Goal: Task Accomplishment & Management: Use online tool/utility

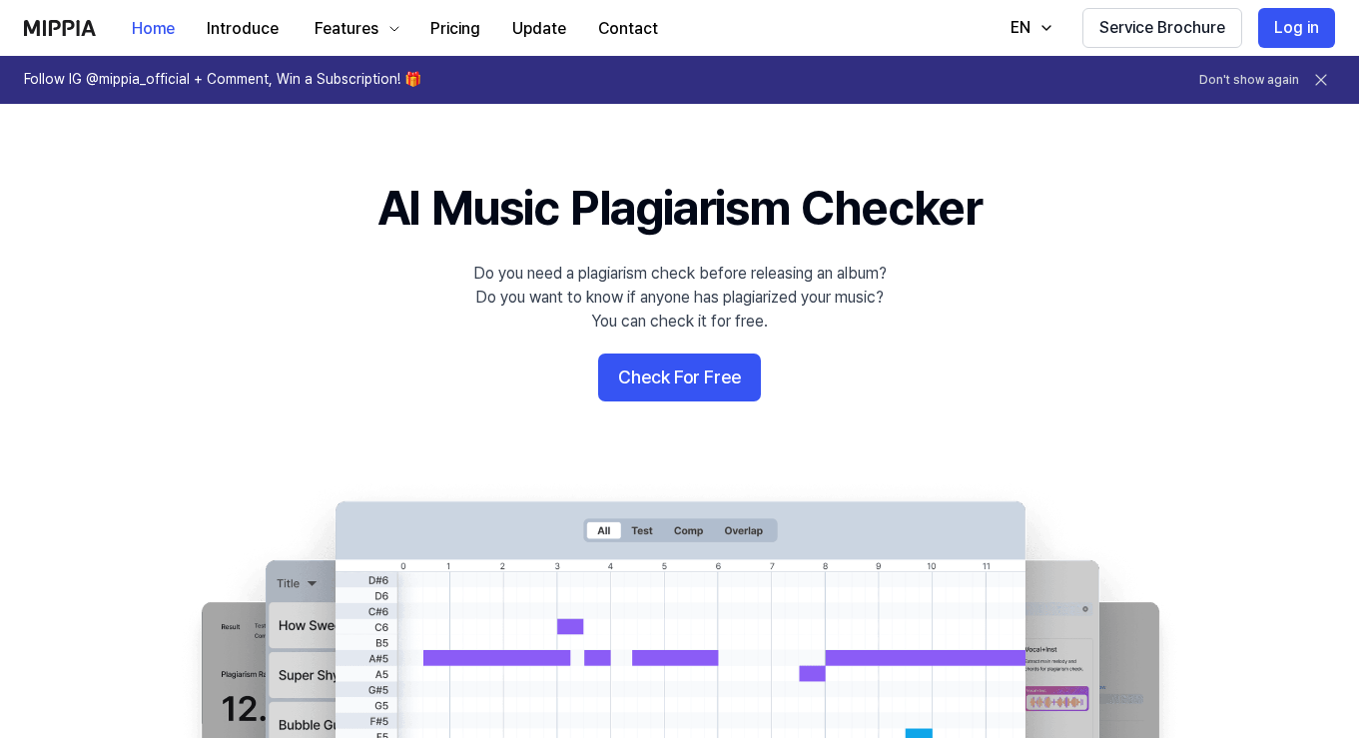
scroll to position [5, 0]
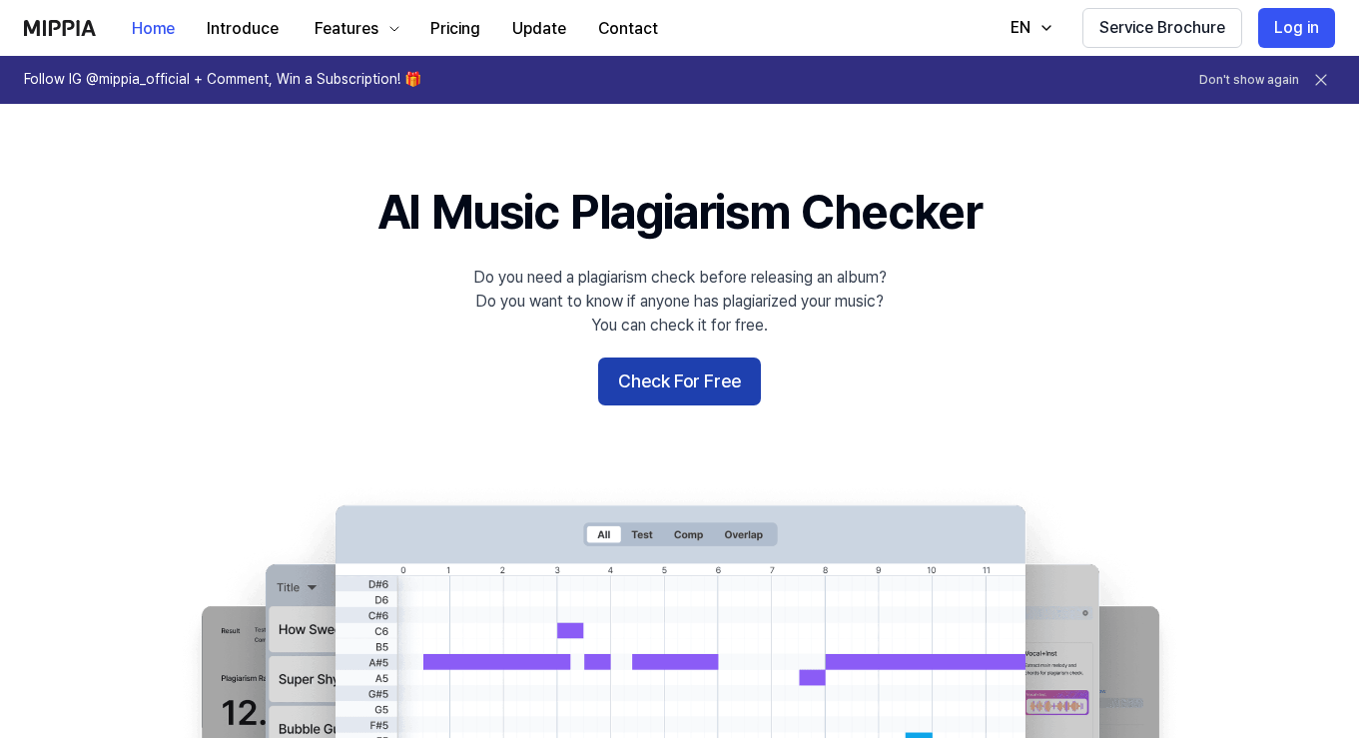
click at [677, 385] on button "Check For Free" at bounding box center [679, 382] width 163 height 48
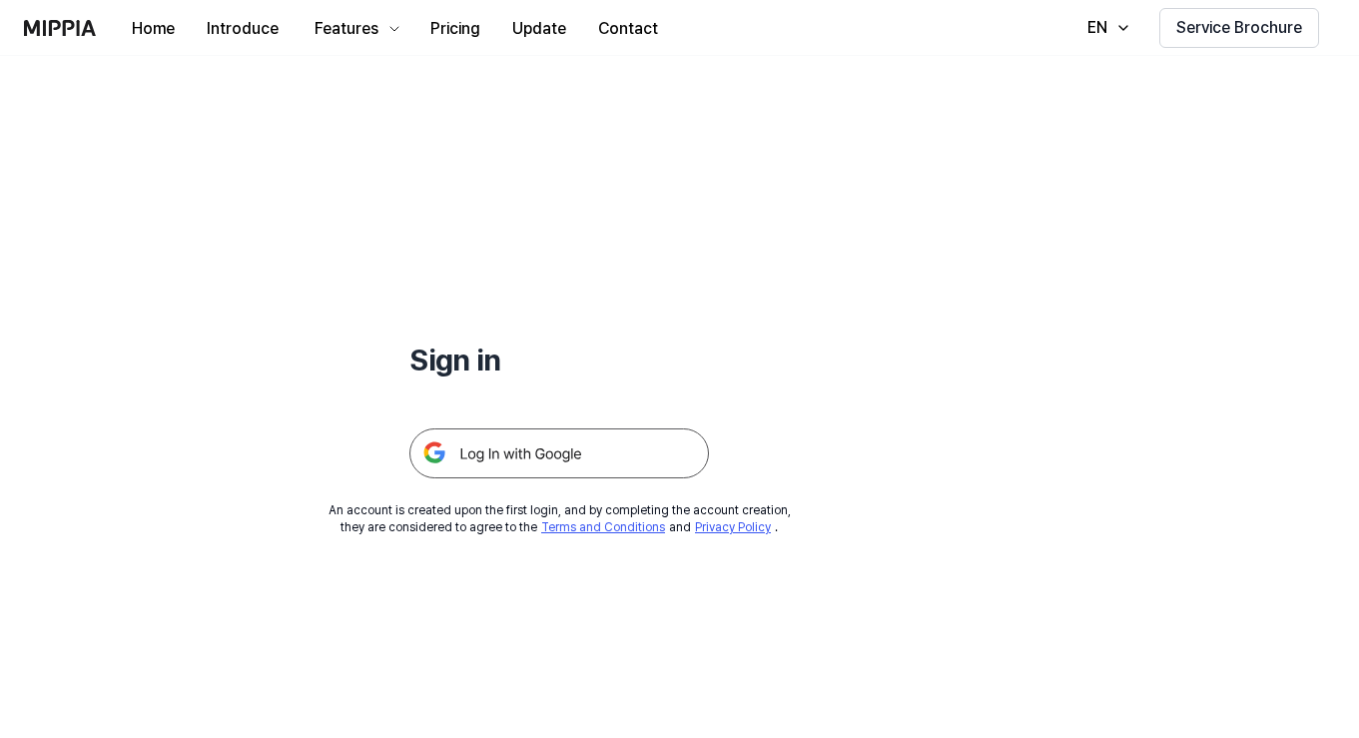
click at [512, 457] on img at bounding box center [559, 453] width 300 height 50
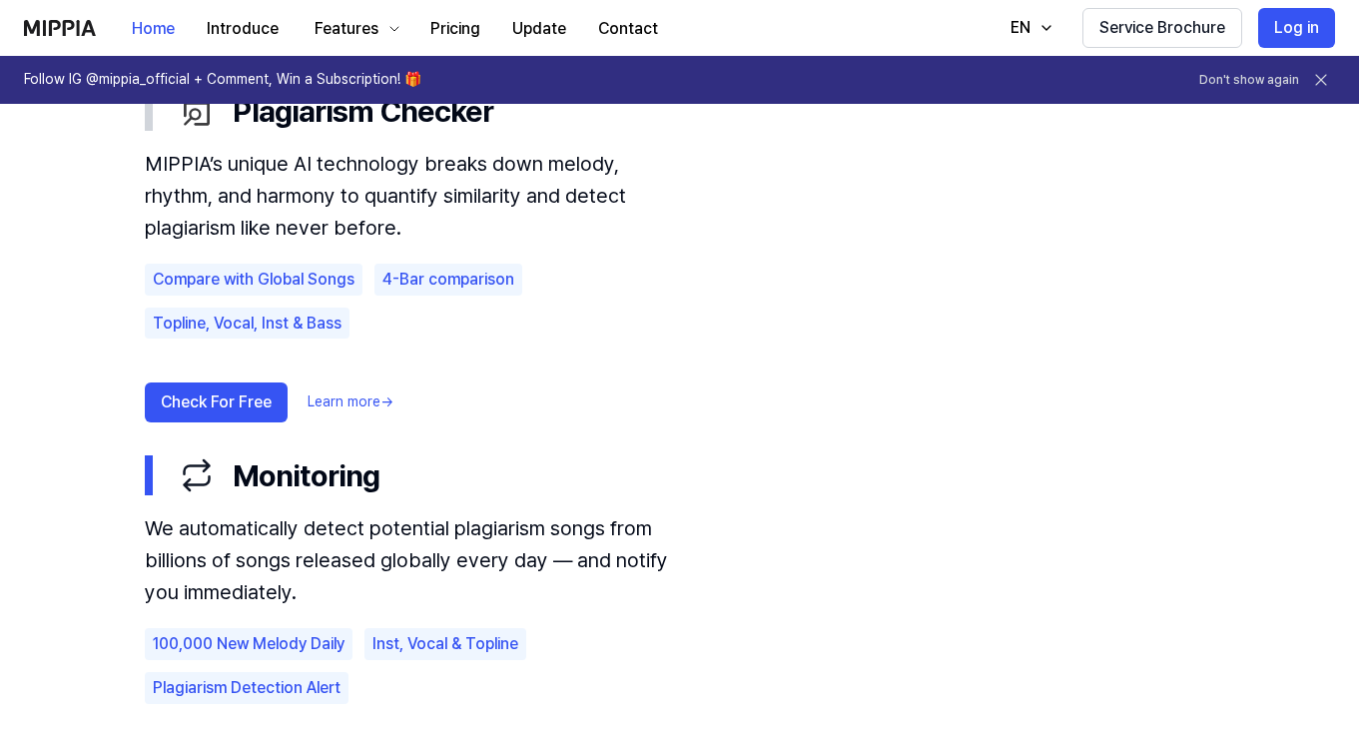
scroll to position [1237, 0]
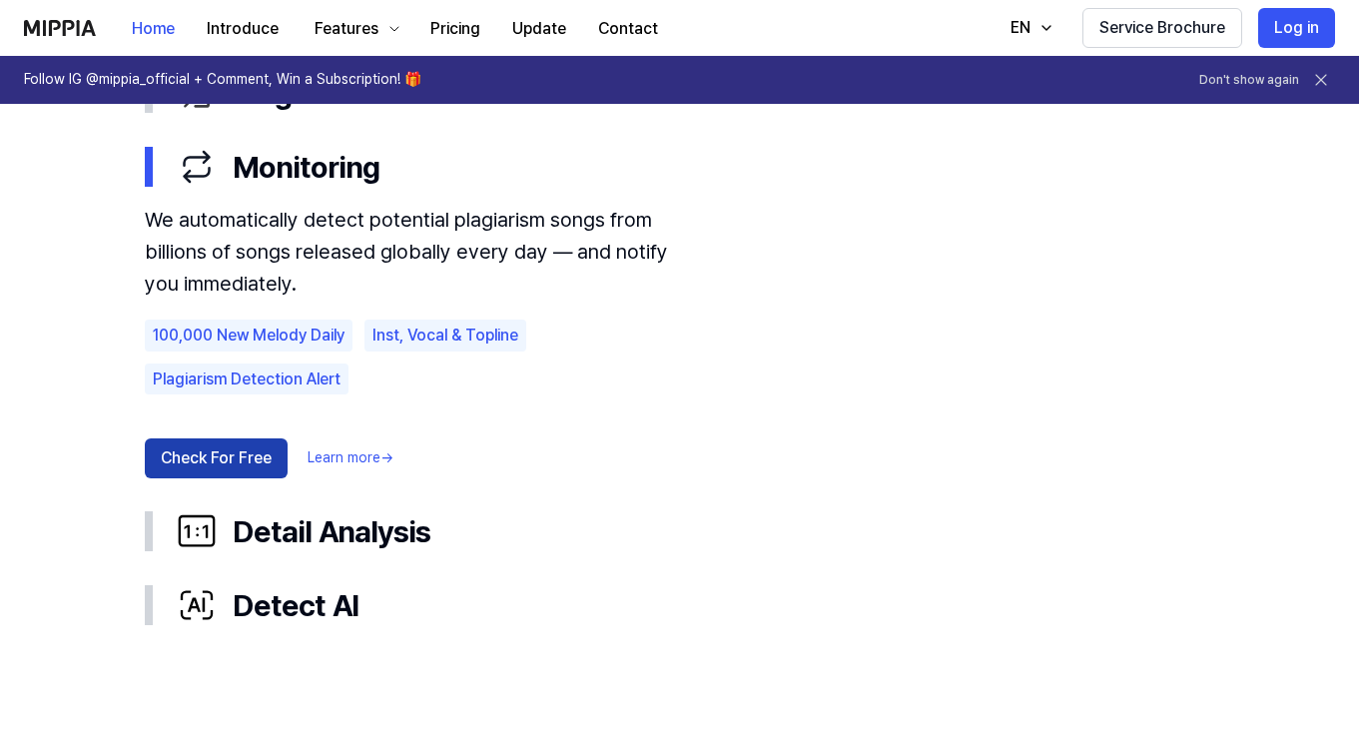
click at [247, 450] on button "Check For Free" at bounding box center [216, 458] width 143 height 40
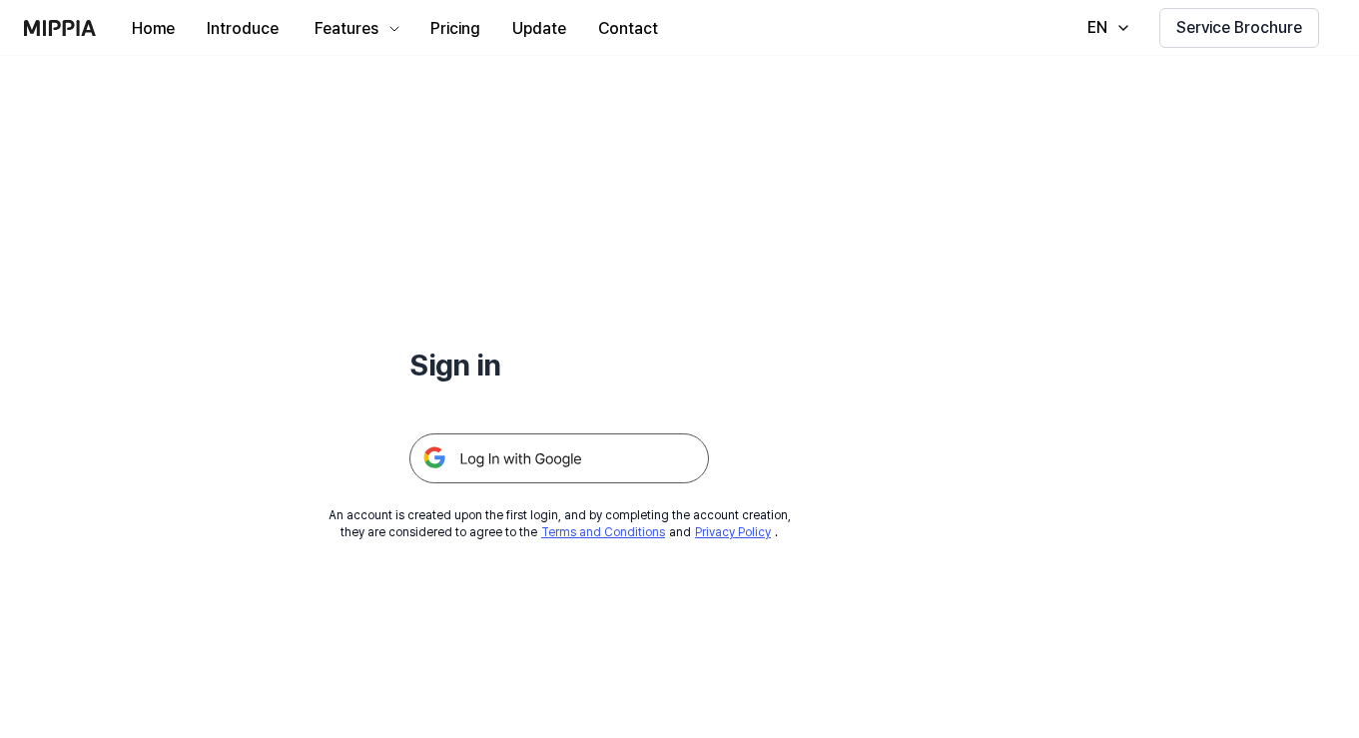
click at [488, 462] on img at bounding box center [559, 458] width 300 height 50
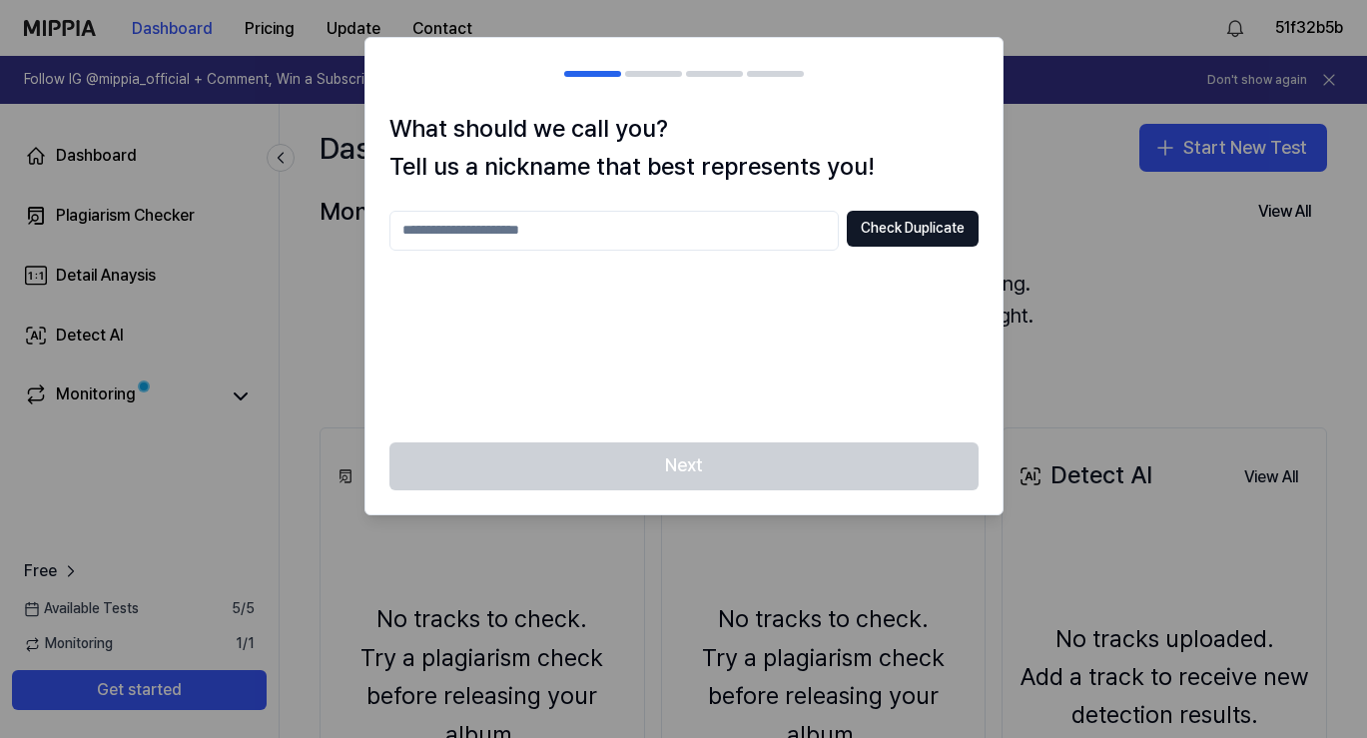
click at [552, 223] on input "text" at bounding box center [613, 231] width 449 height 40
type input "*"
click at [888, 231] on button "Check Duplicate" at bounding box center [913, 229] width 132 height 36
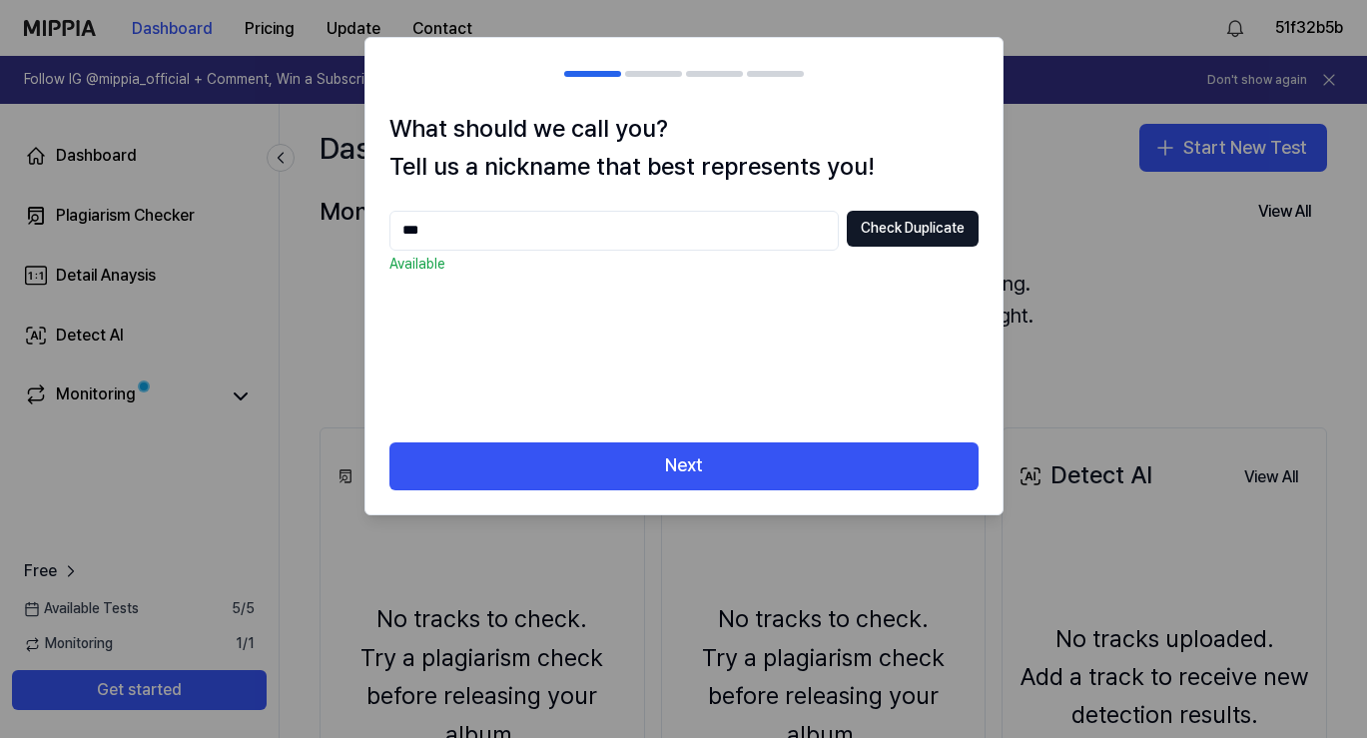
click at [438, 232] on input "***" at bounding box center [613, 231] width 449 height 40
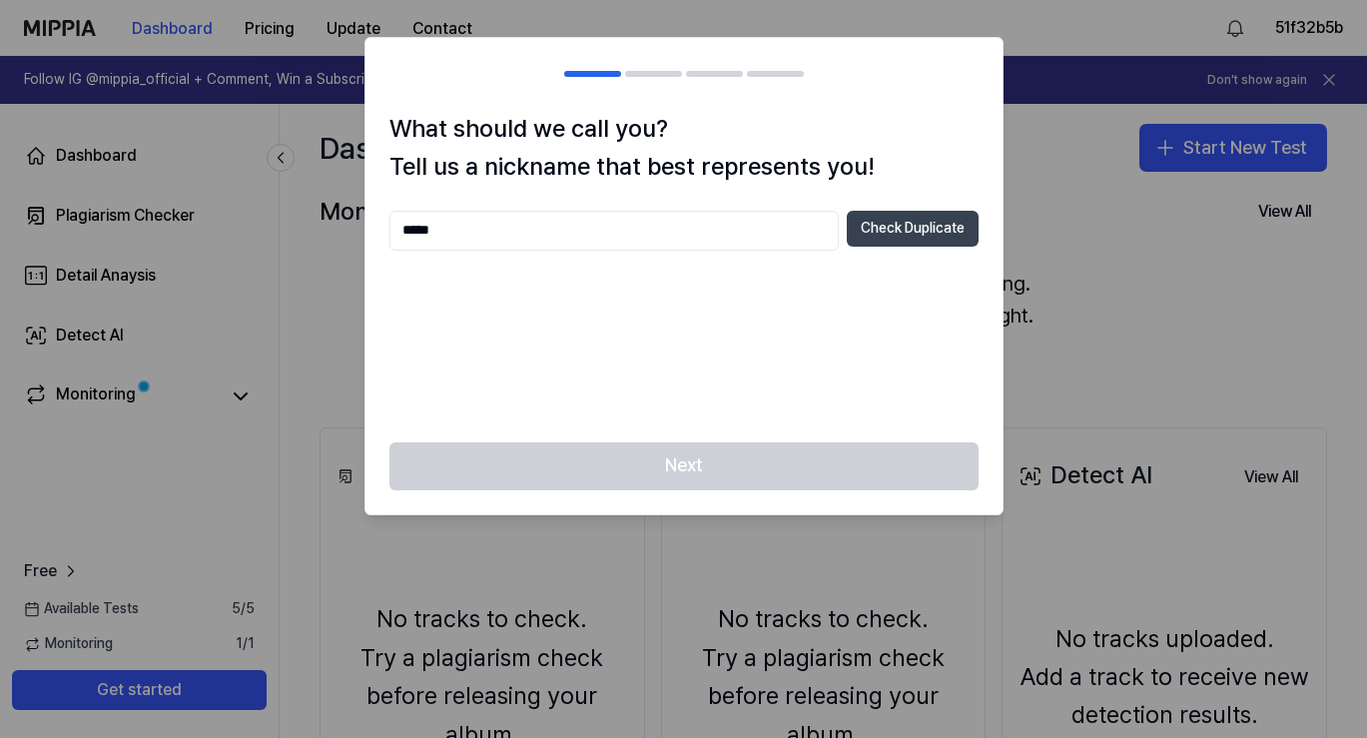
type input "*****"
click at [851, 236] on button "Check Duplicate" at bounding box center [913, 229] width 132 height 36
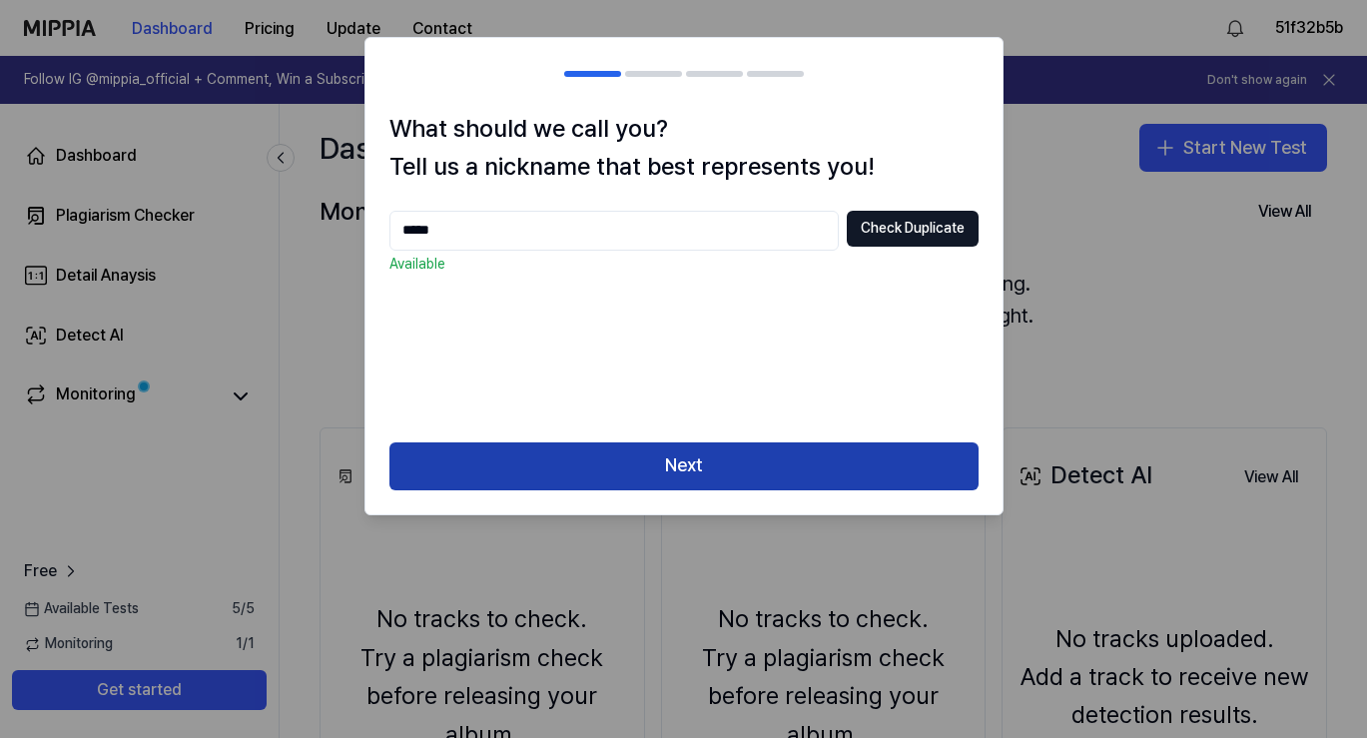
click at [688, 465] on button "Next" at bounding box center [683, 466] width 589 height 48
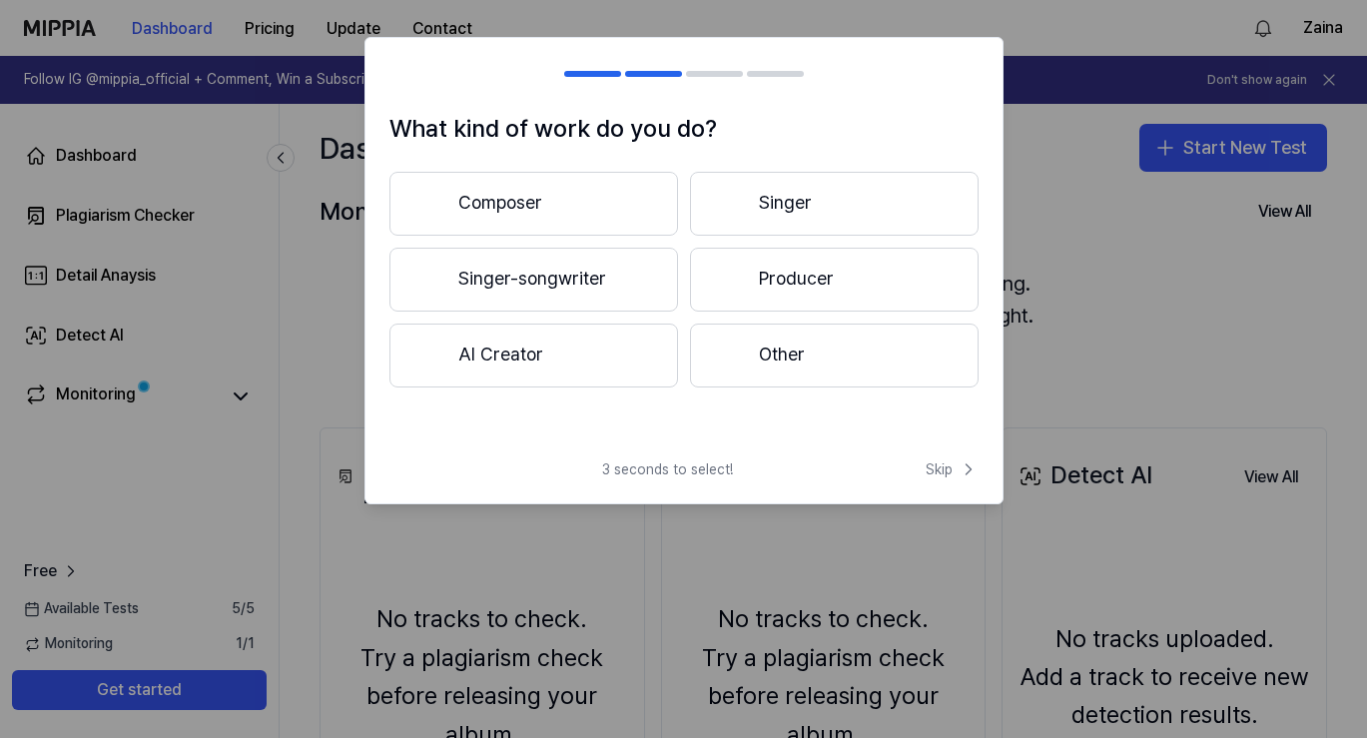
click at [551, 283] on button "Singer-songwriter" at bounding box center [533, 280] width 289 height 64
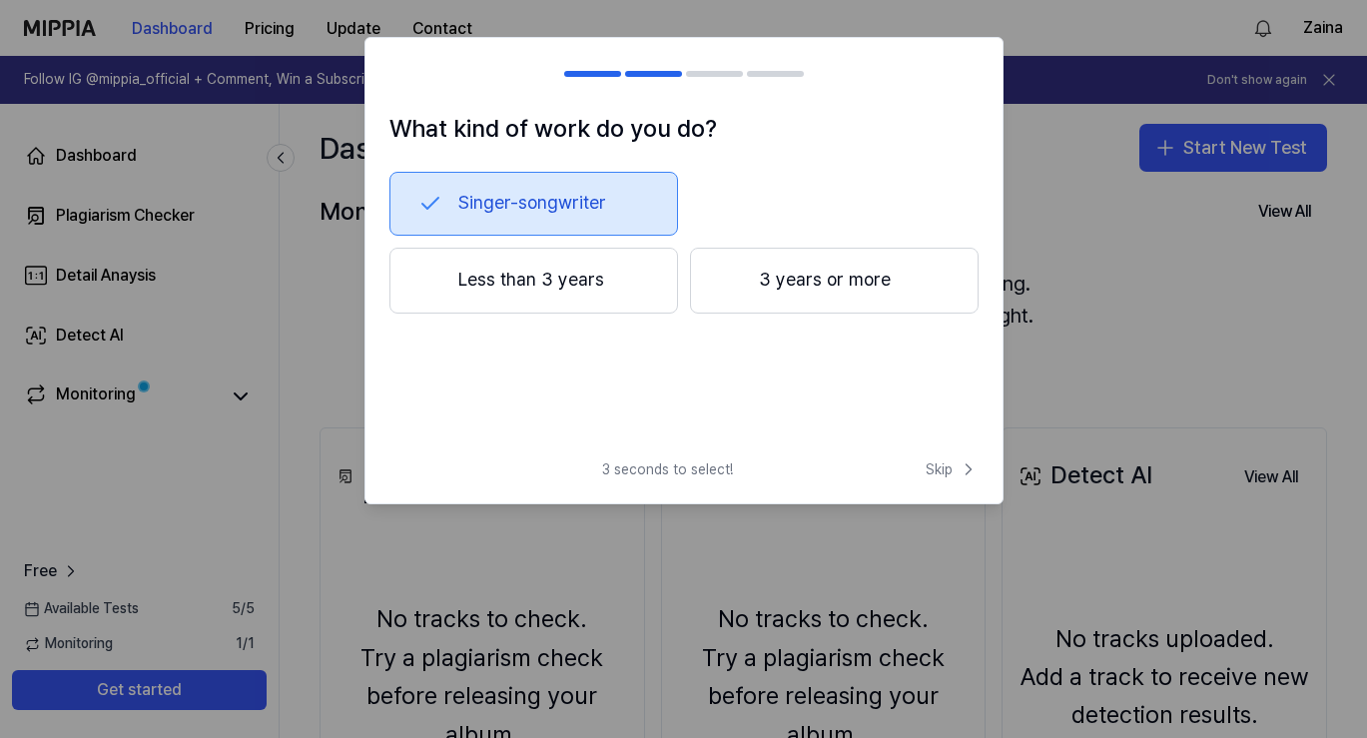
click at [822, 279] on button "3 years or more" at bounding box center [834, 281] width 289 height 66
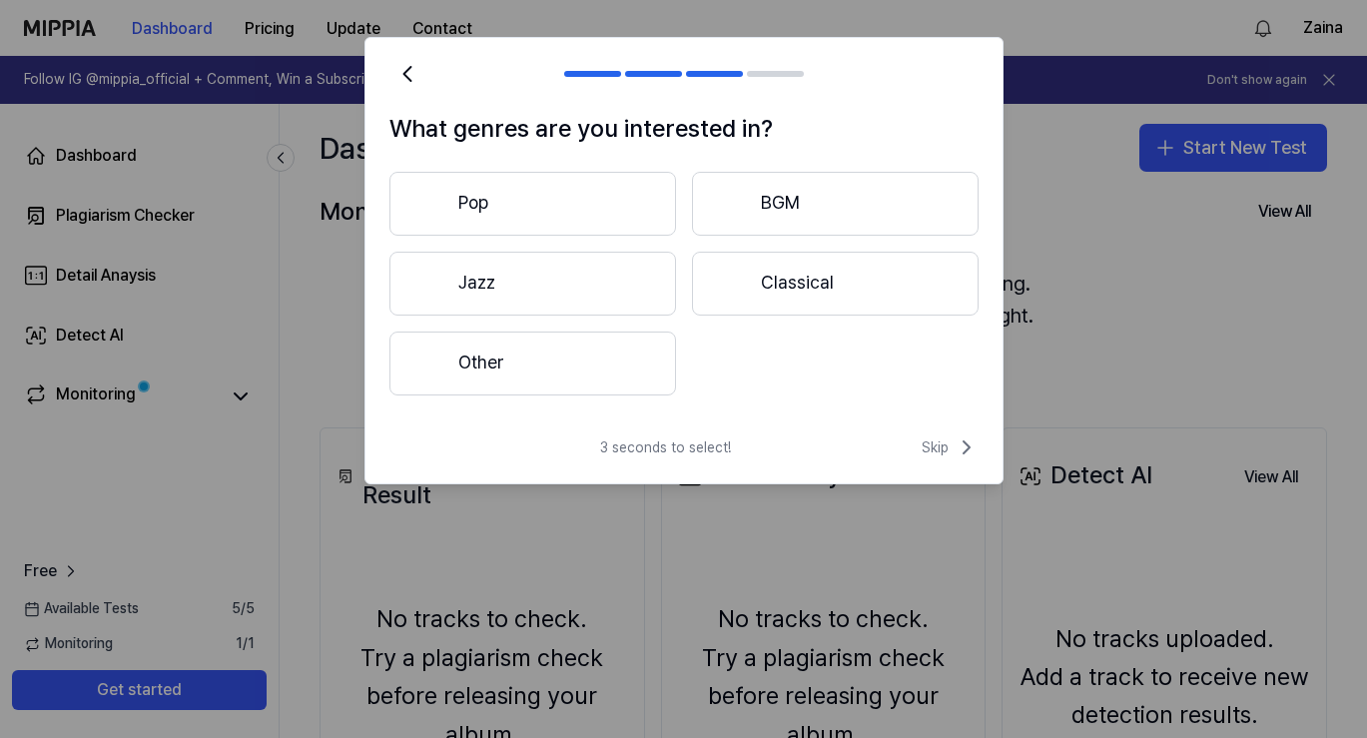
click at [557, 216] on button "Pop" at bounding box center [532, 204] width 287 height 64
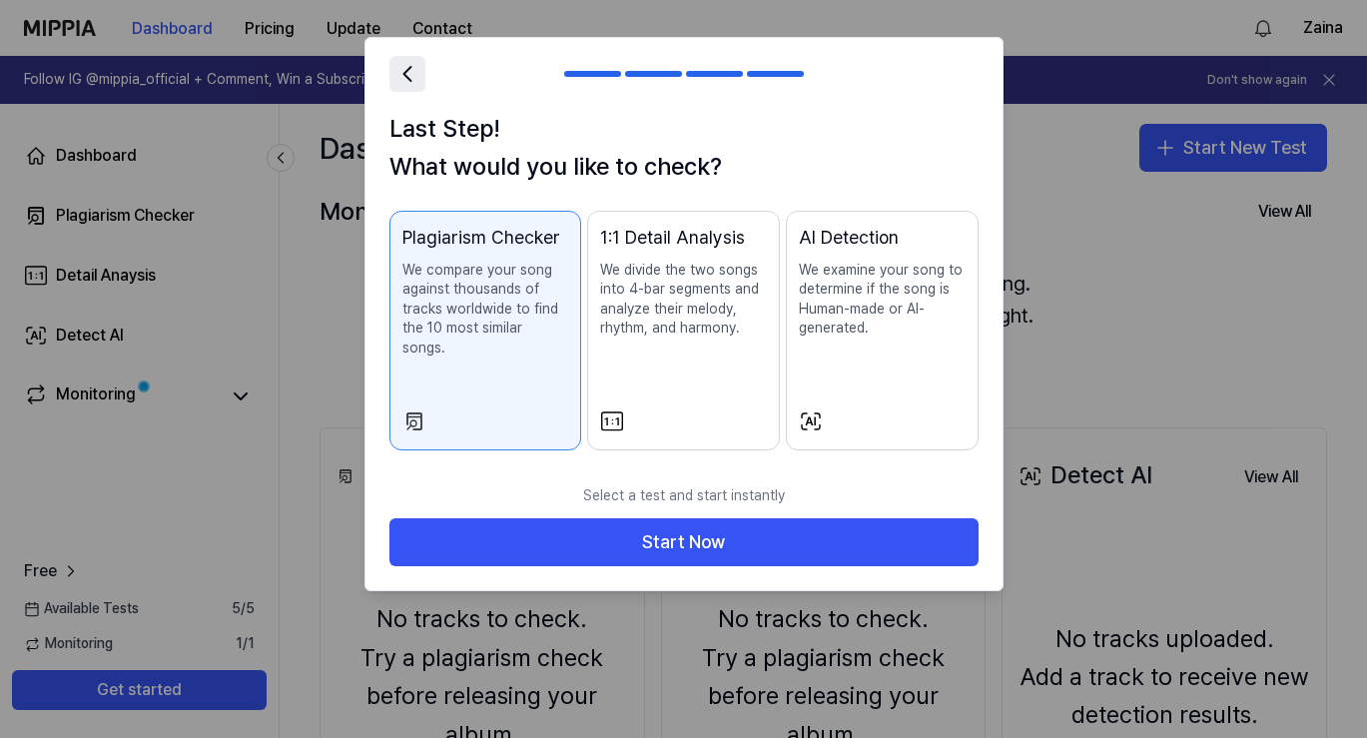
click at [410, 71] on icon at bounding box center [407, 74] width 28 height 28
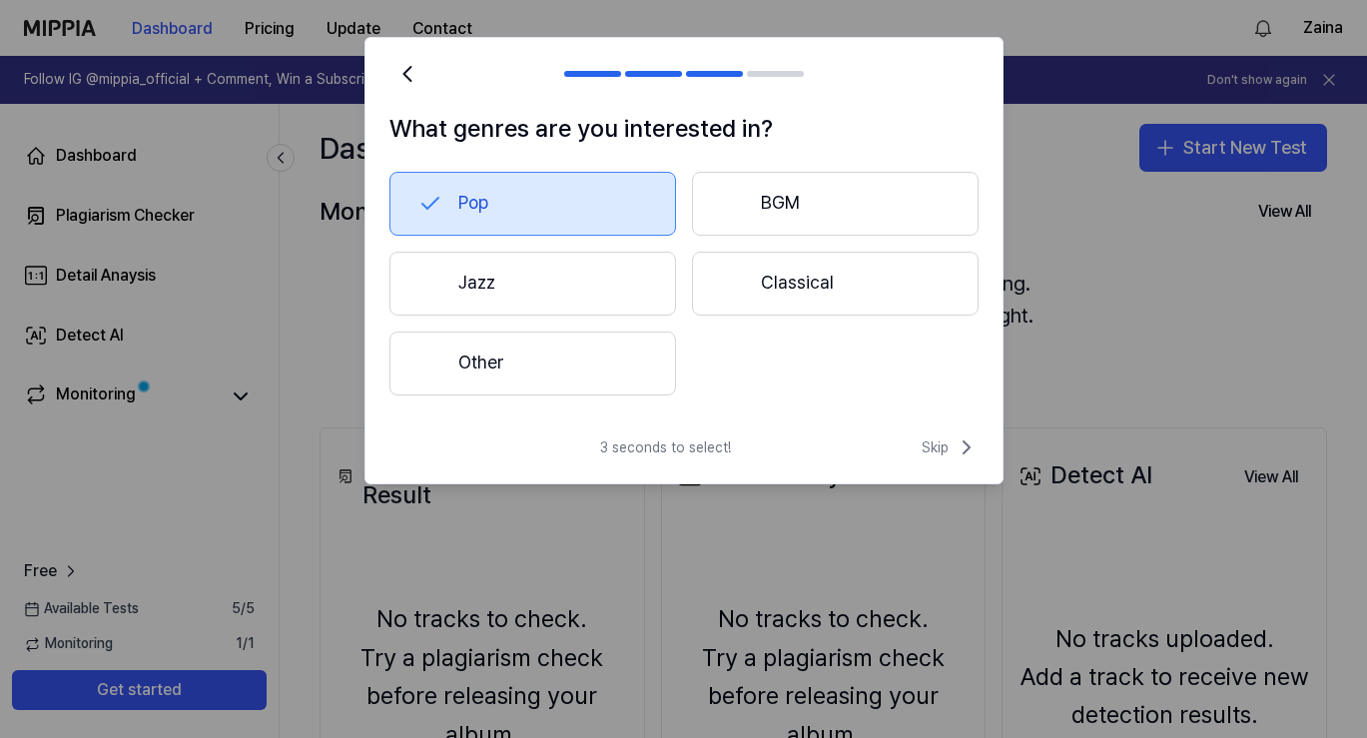
click at [494, 358] on button "Other" at bounding box center [532, 364] width 287 height 64
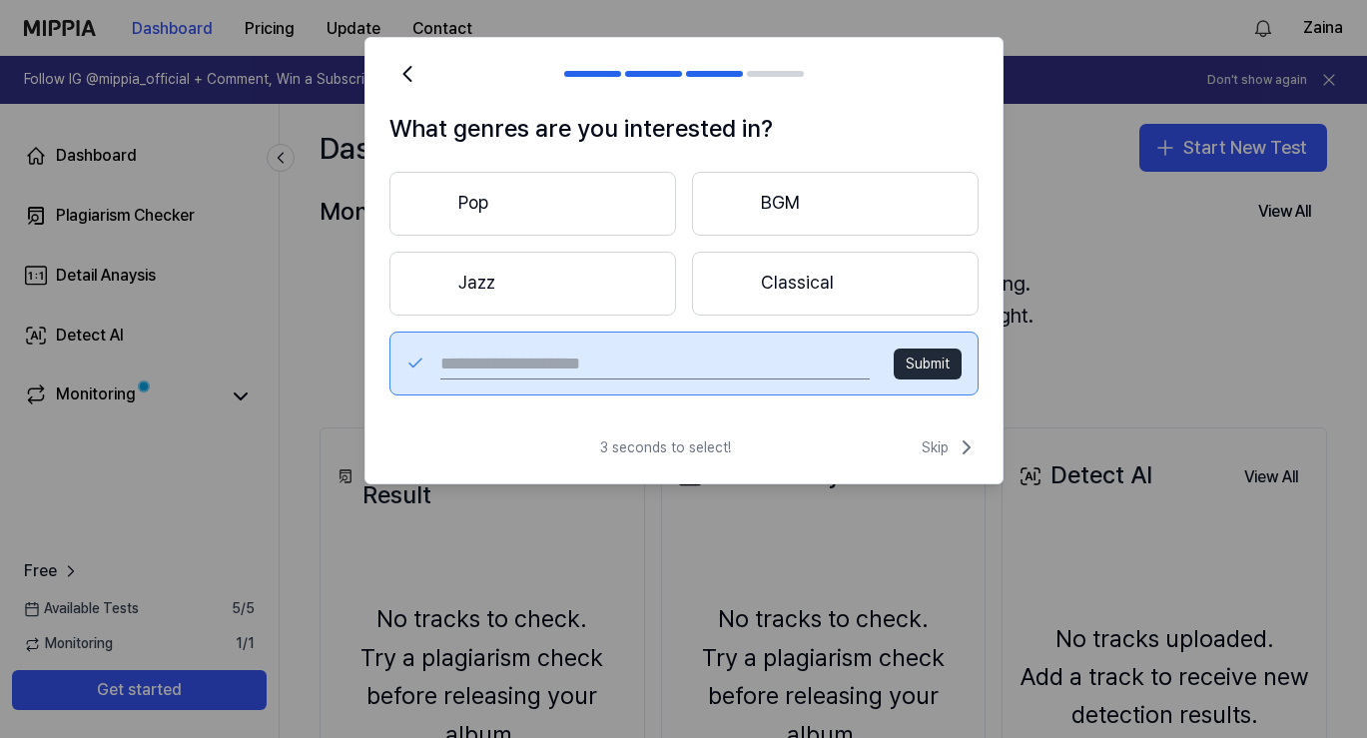
click at [923, 368] on button "Submit" at bounding box center [928, 365] width 68 height 32
click at [487, 210] on button "Pop" at bounding box center [532, 204] width 287 height 64
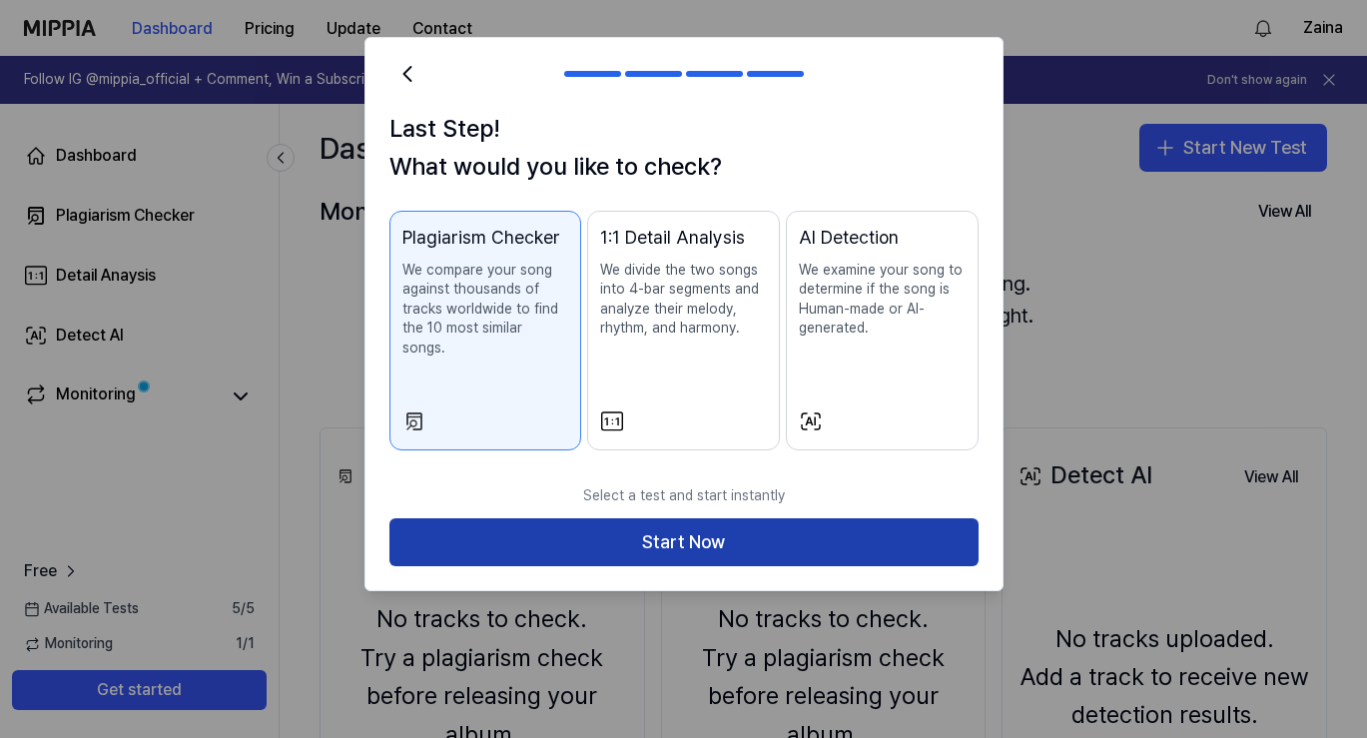
click at [686, 524] on button "Start Now" at bounding box center [683, 542] width 589 height 48
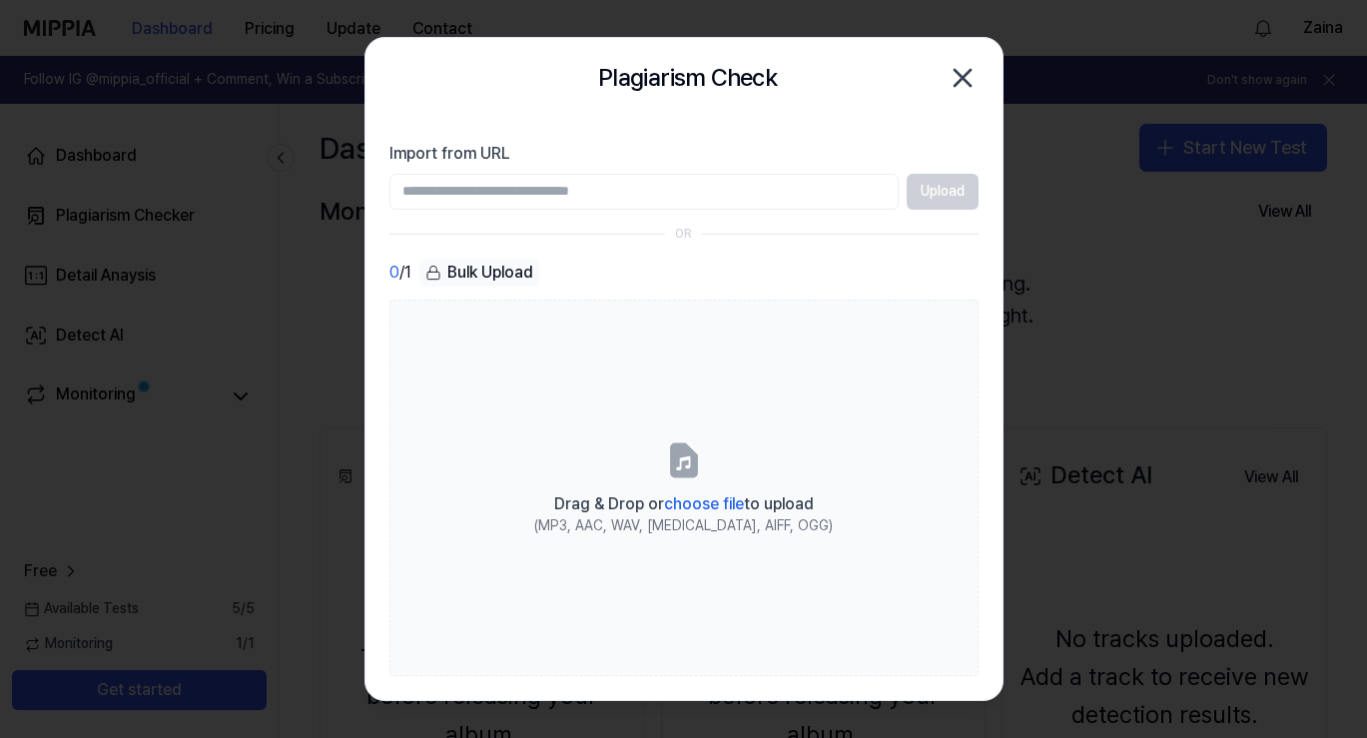
click at [747, 188] on input "Import from URL" at bounding box center [643, 192] width 509 height 36
click at [730, 197] on input "Import from URL" at bounding box center [643, 192] width 509 height 36
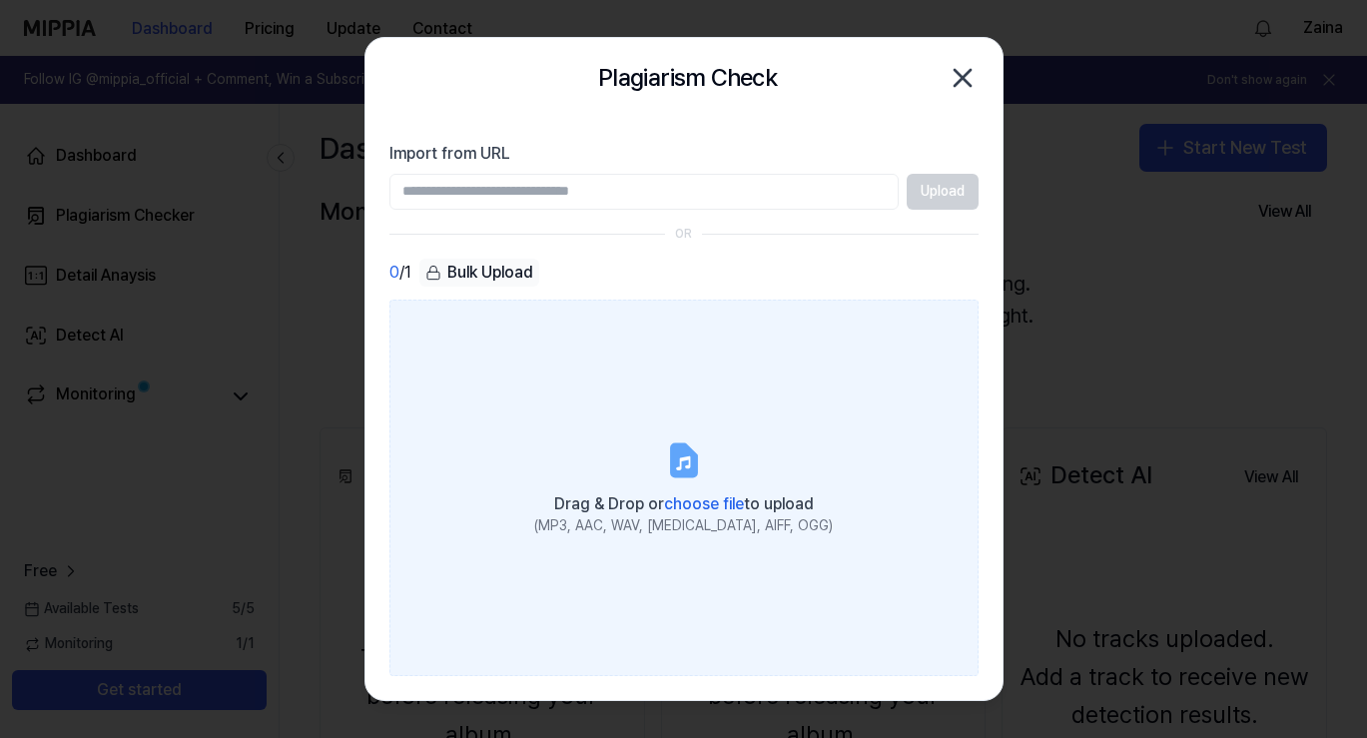
click at [686, 460] on icon at bounding box center [683, 459] width 24 height 31
click at [0, 0] on input "Drag & Drop or choose file to upload (MP3, AAC, WAV, [MEDICAL_DATA], AIFF, OGG)" at bounding box center [0, 0] width 0 height 0
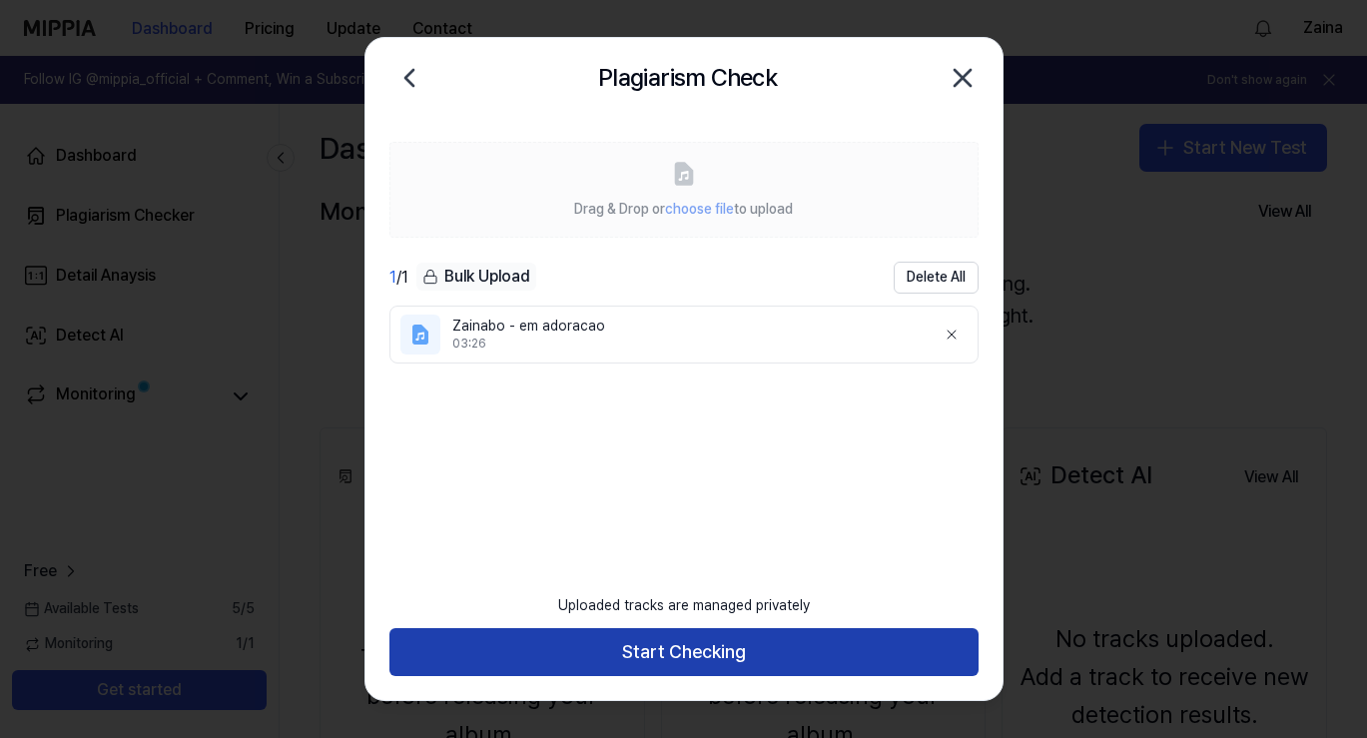
click at [721, 654] on button "Start Checking" at bounding box center [683, 652] width 589 height 48
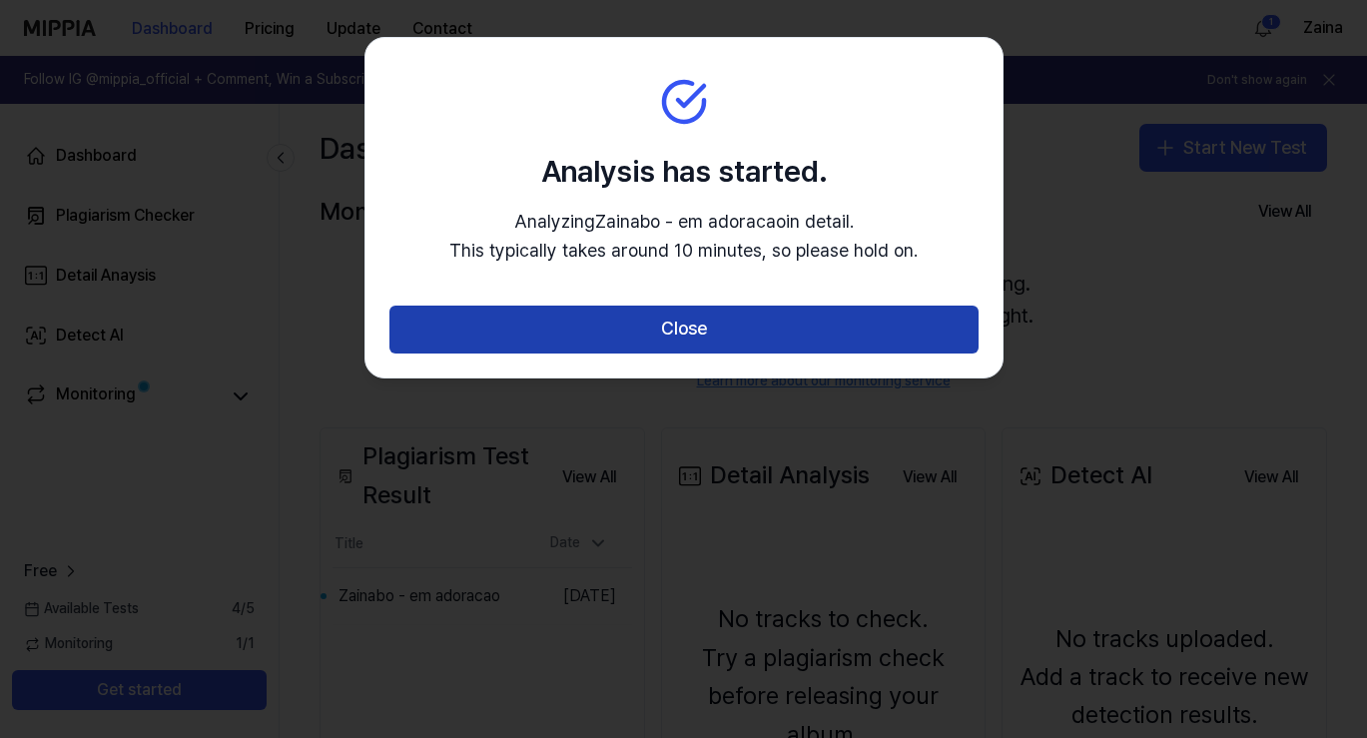
click at [720, 321] on button "Close" at bounding box center [683, 330] width 589 height 48
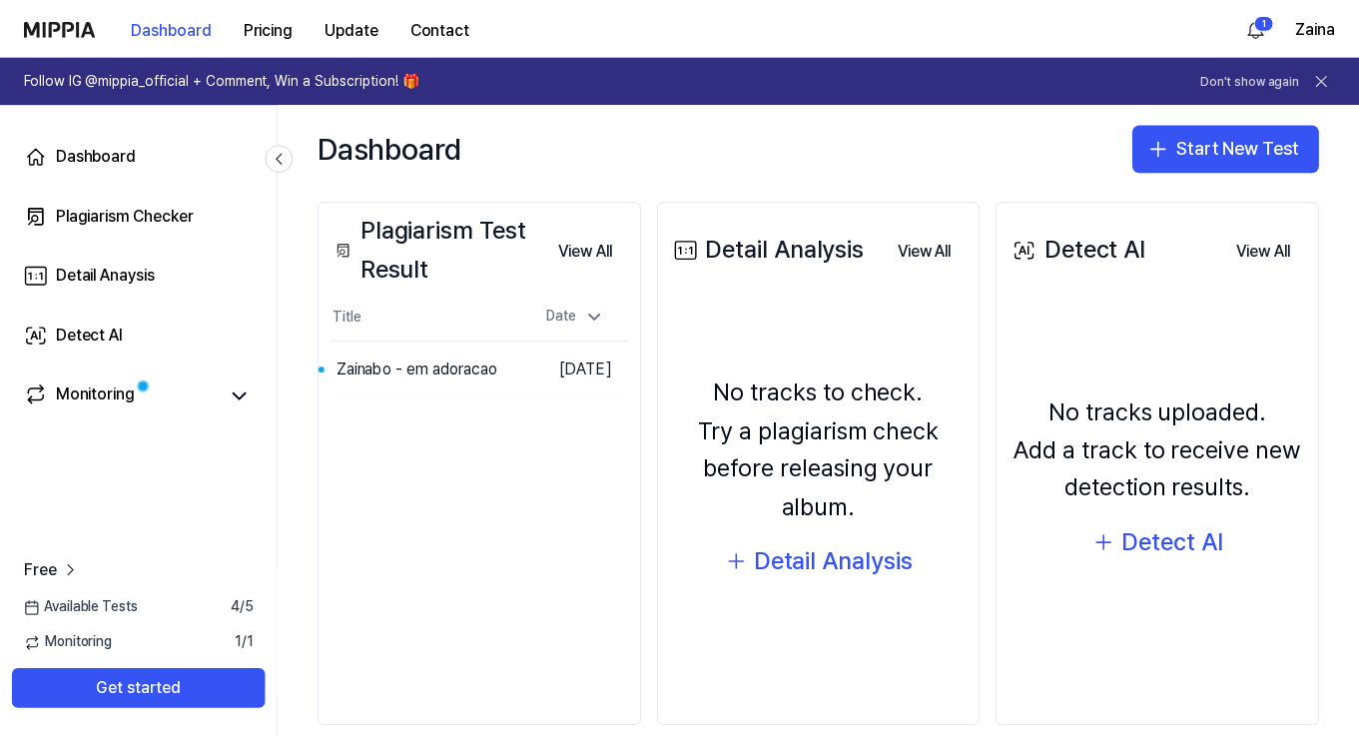
scroll to position [256, 0]
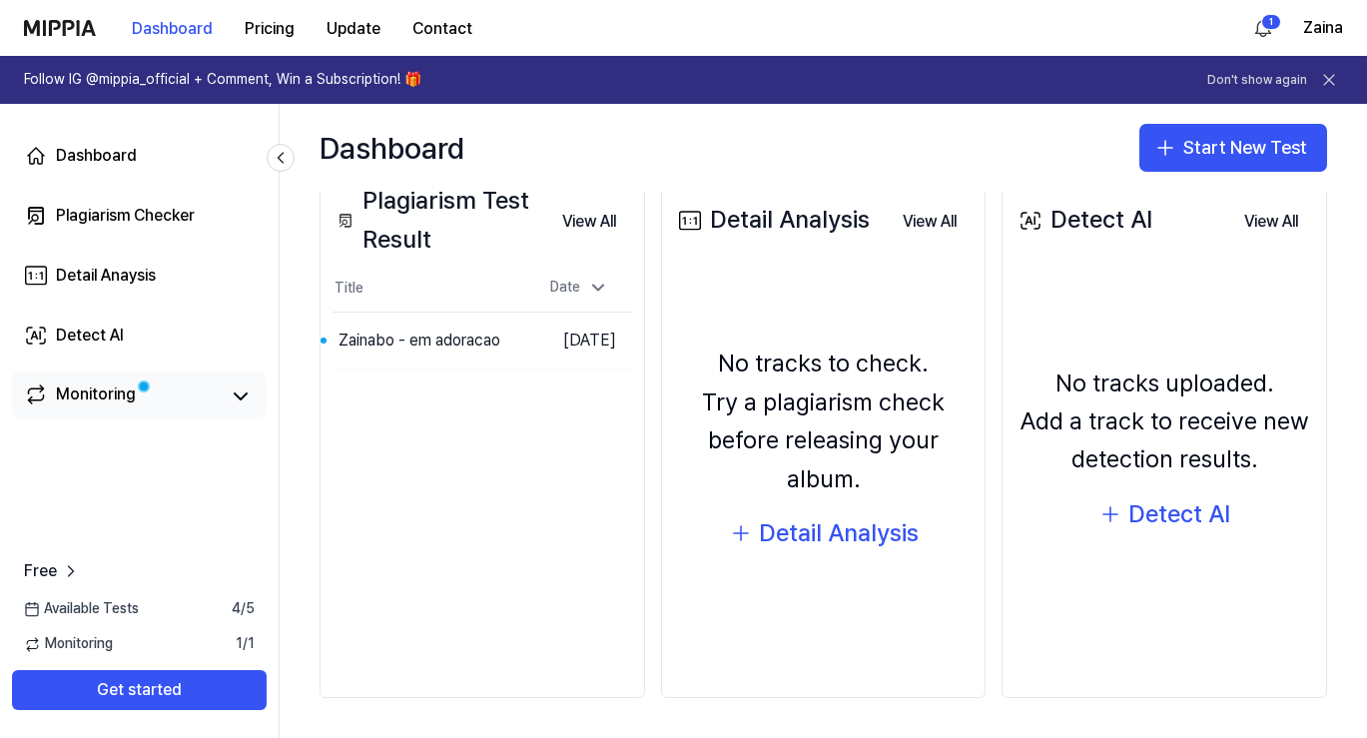
click at [182, 395] on link "Monitoring" at bounding box center [121, 396] width 195 height 28
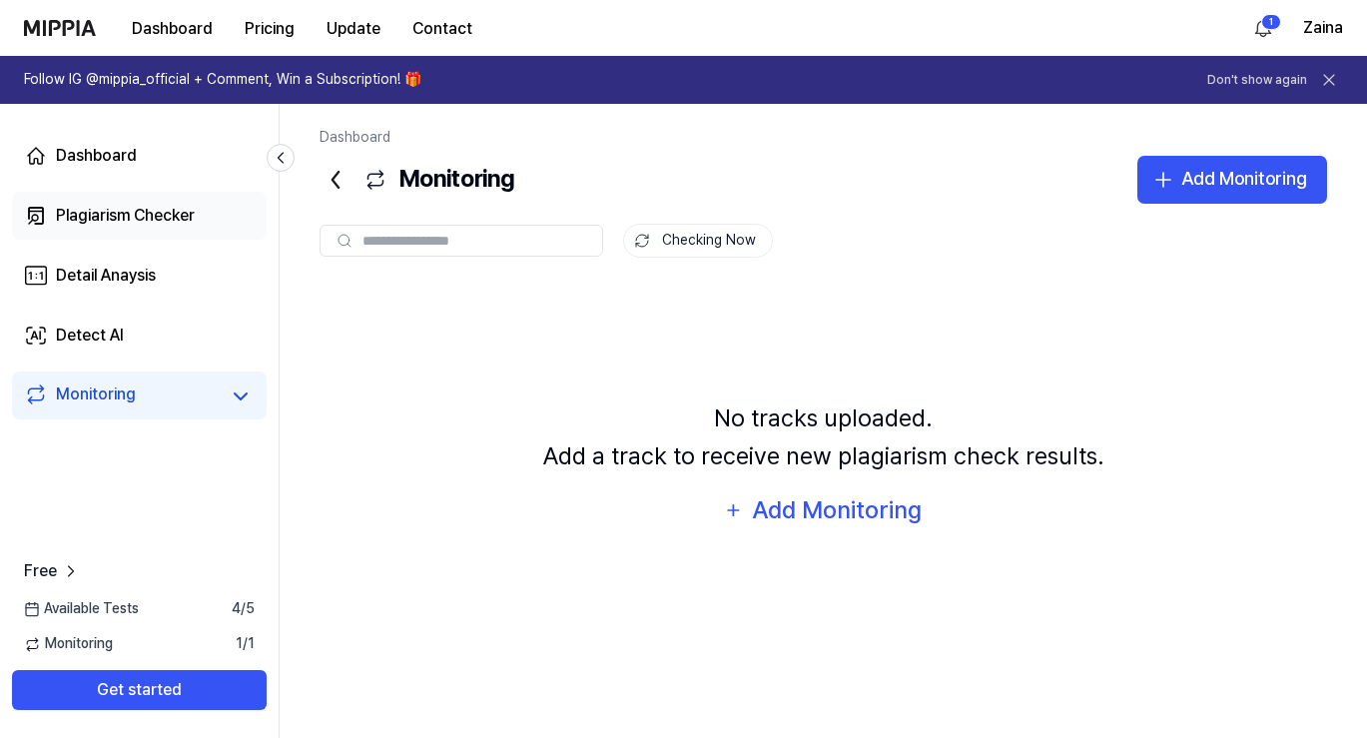
click at [121, 215] on div "Plagiarism Checker" at bounding box center [125, 216] width 139 height 24
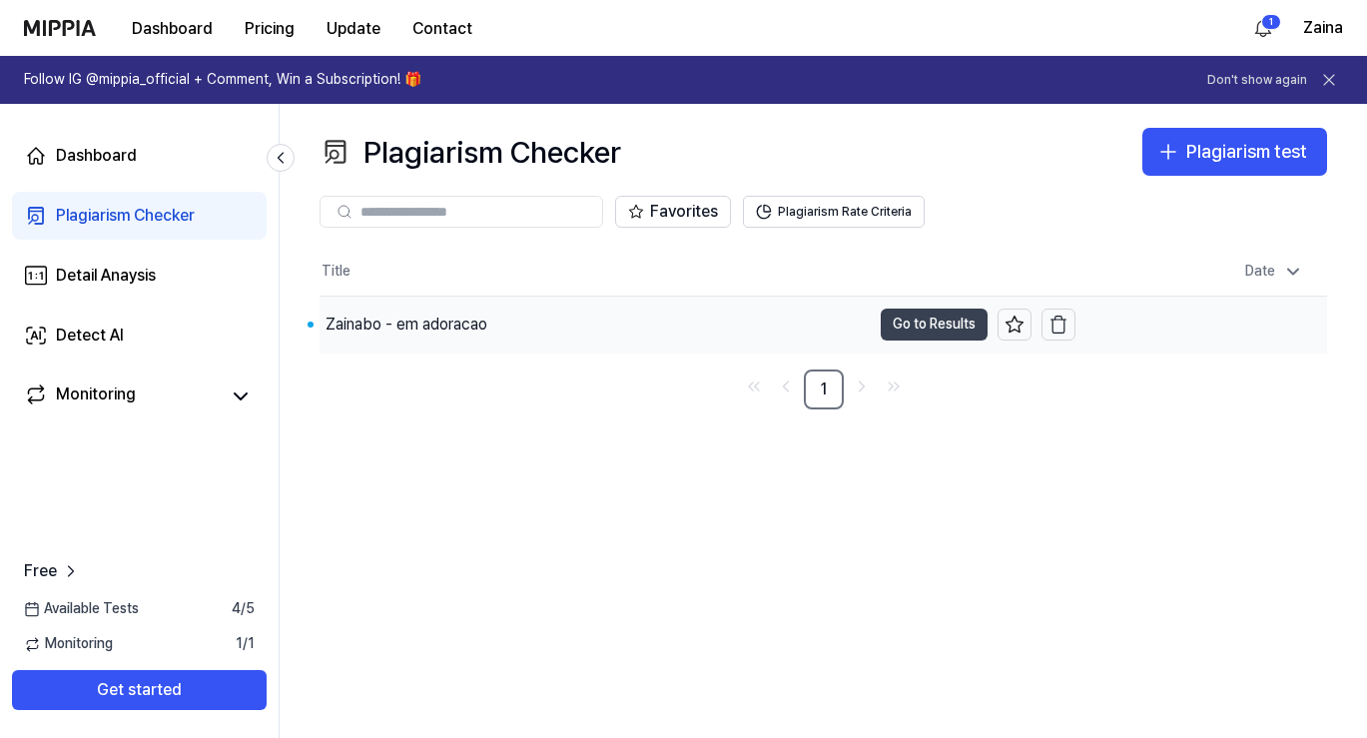
click at [928, 324] on button "Go to Results" at bounding box center [934, 325] width 107 height 32
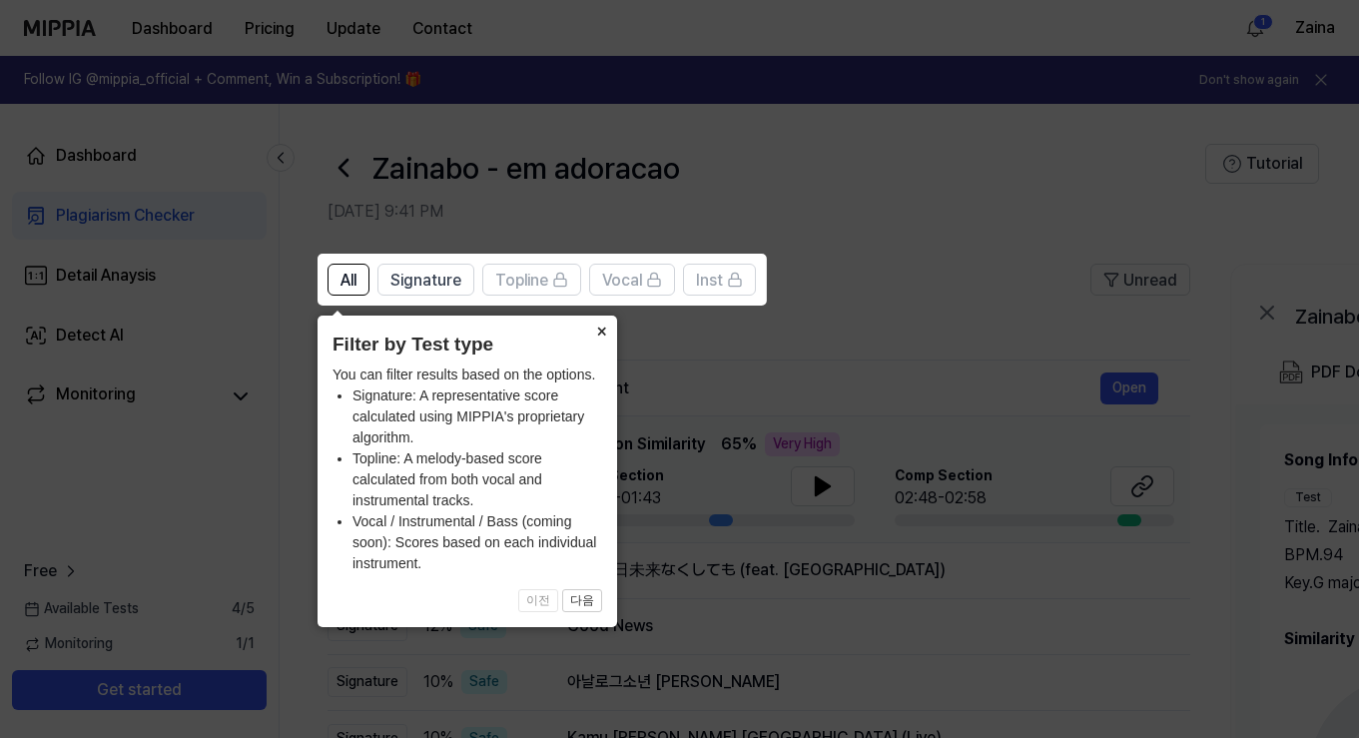
click at [601, 322] on button "×" at bounding box center [601, 330] width 32 height 28
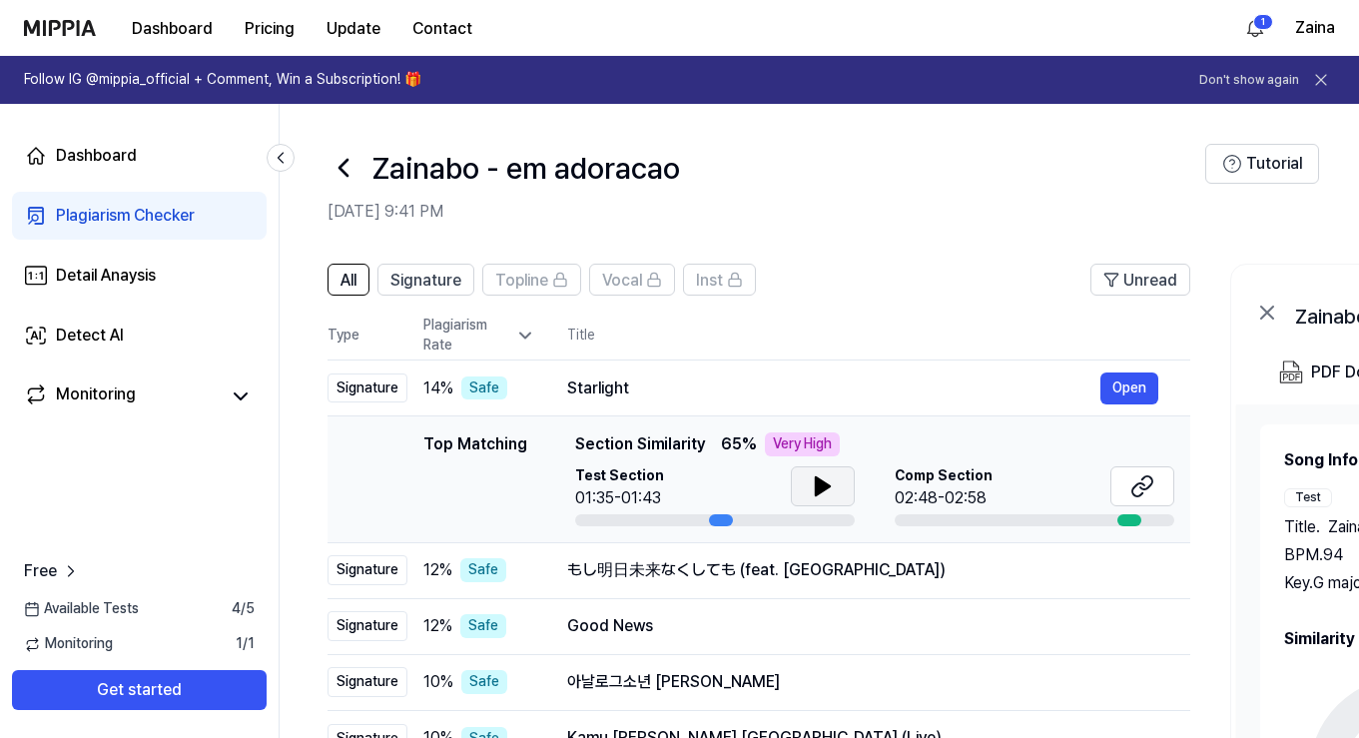
click at [823, 486] on icon at bounding box center [823, 486] width 14 height 18
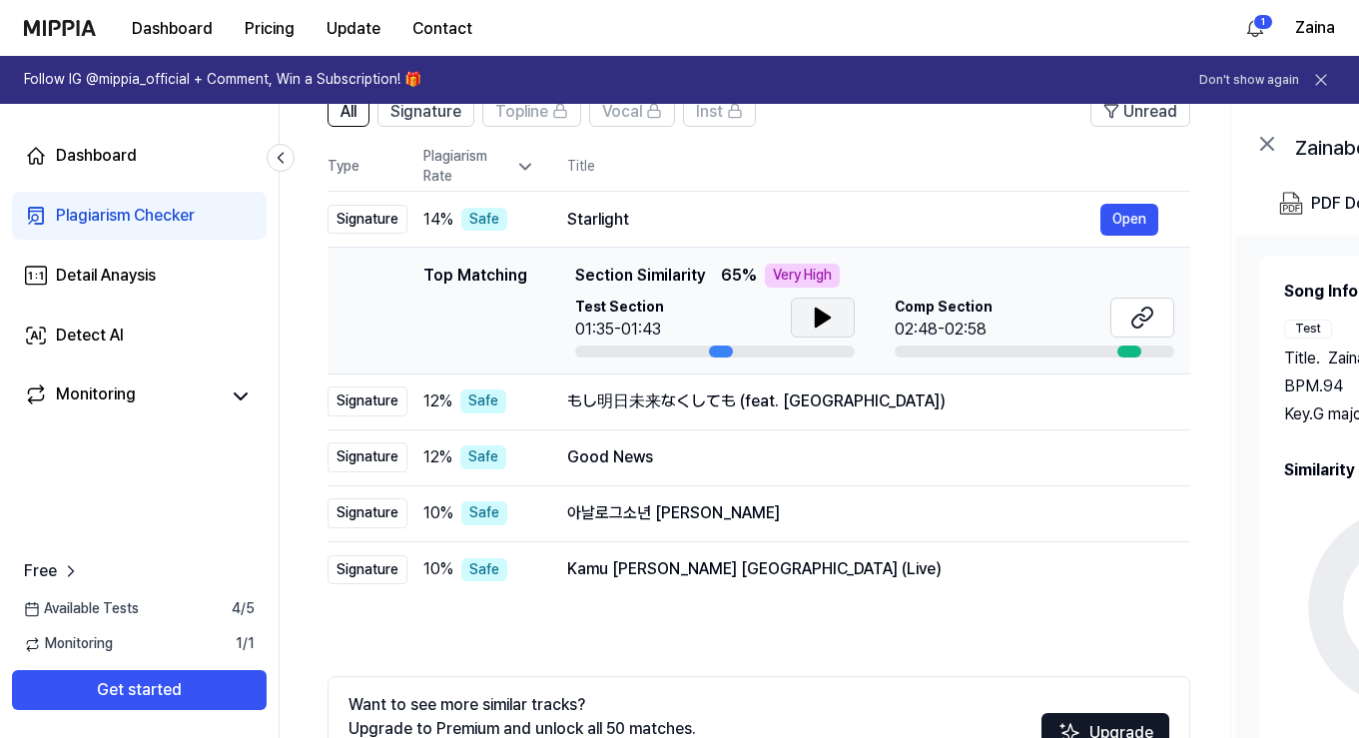
scroll to position [172, 0]
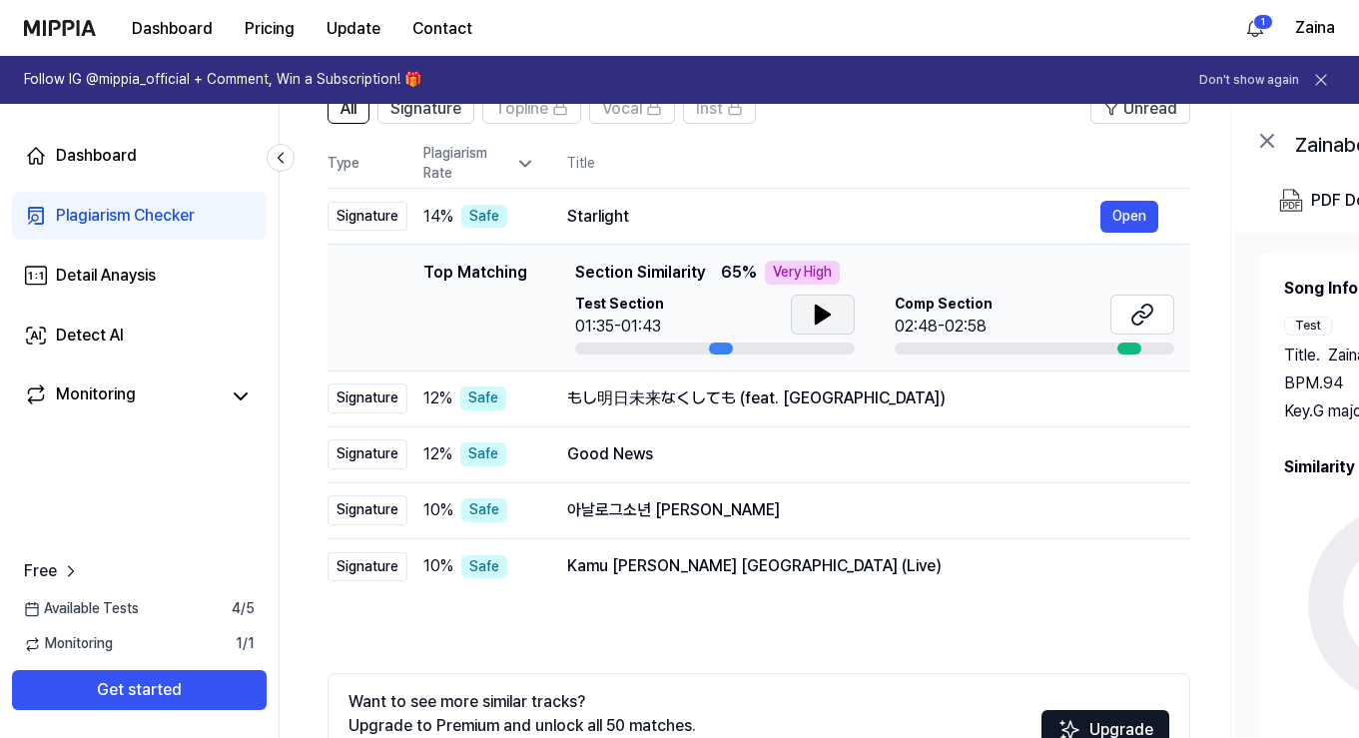
click at [1127, 346] on div at bounding box center [1130, 349] width 24 height 12
click at [1143, 313] on icon at bounding box center [1138, 318] width 12 height 13
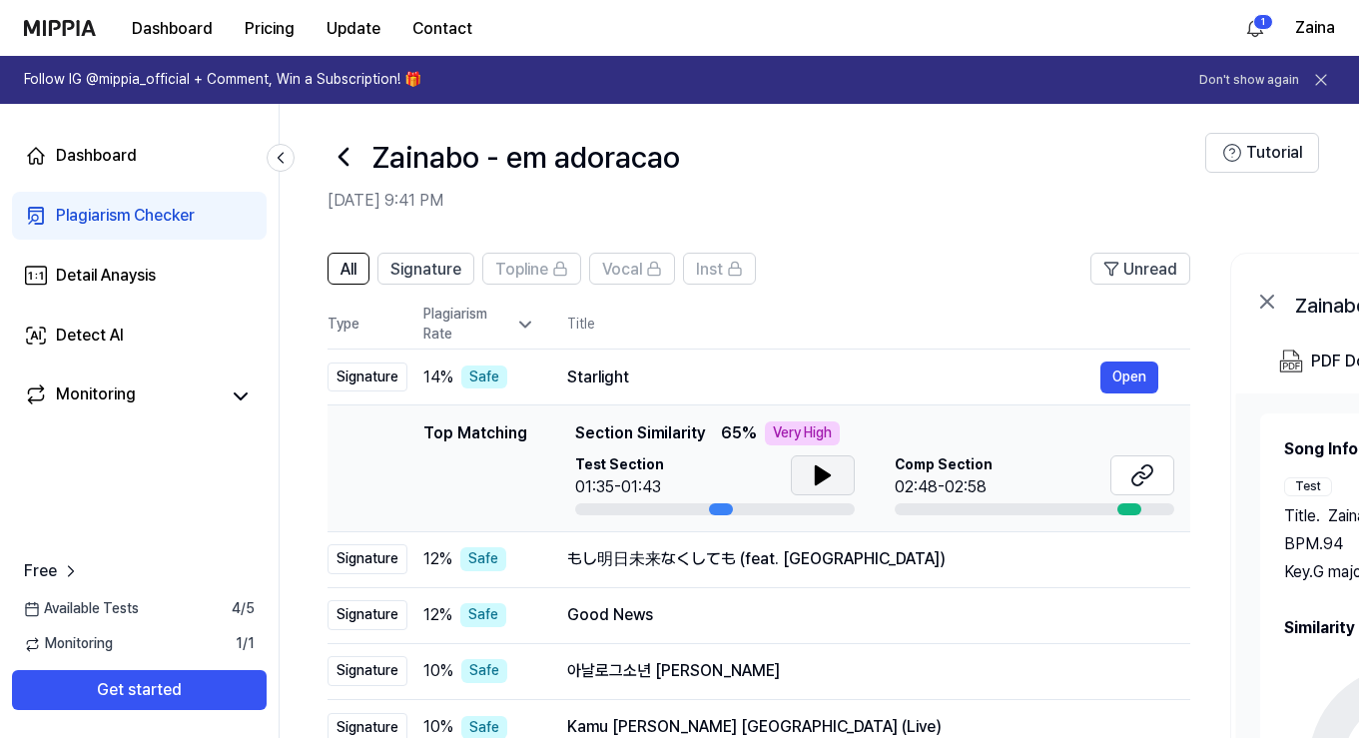
scroll to position [10, 0]
click at [1140, 377] on button "Open" at bounding box center [1130, 379] width 58 height 32
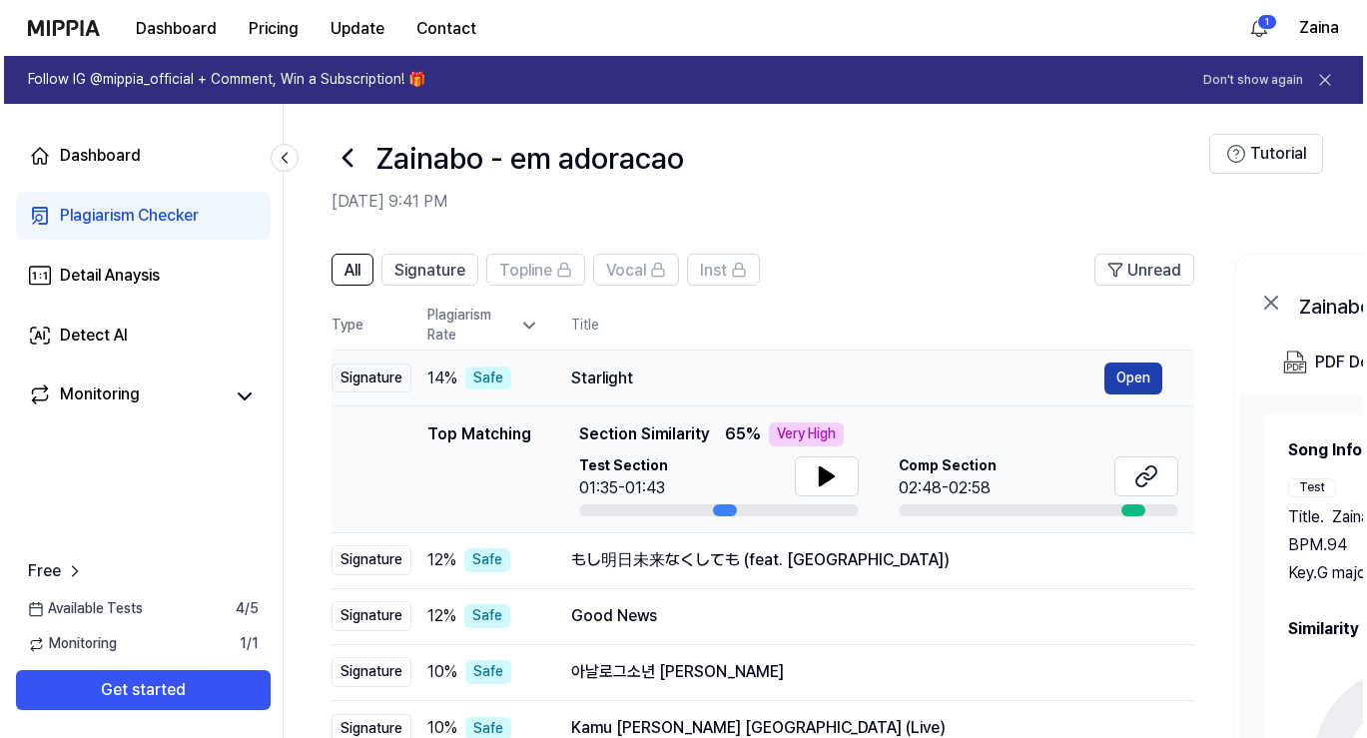
scroll to position [0, 0]
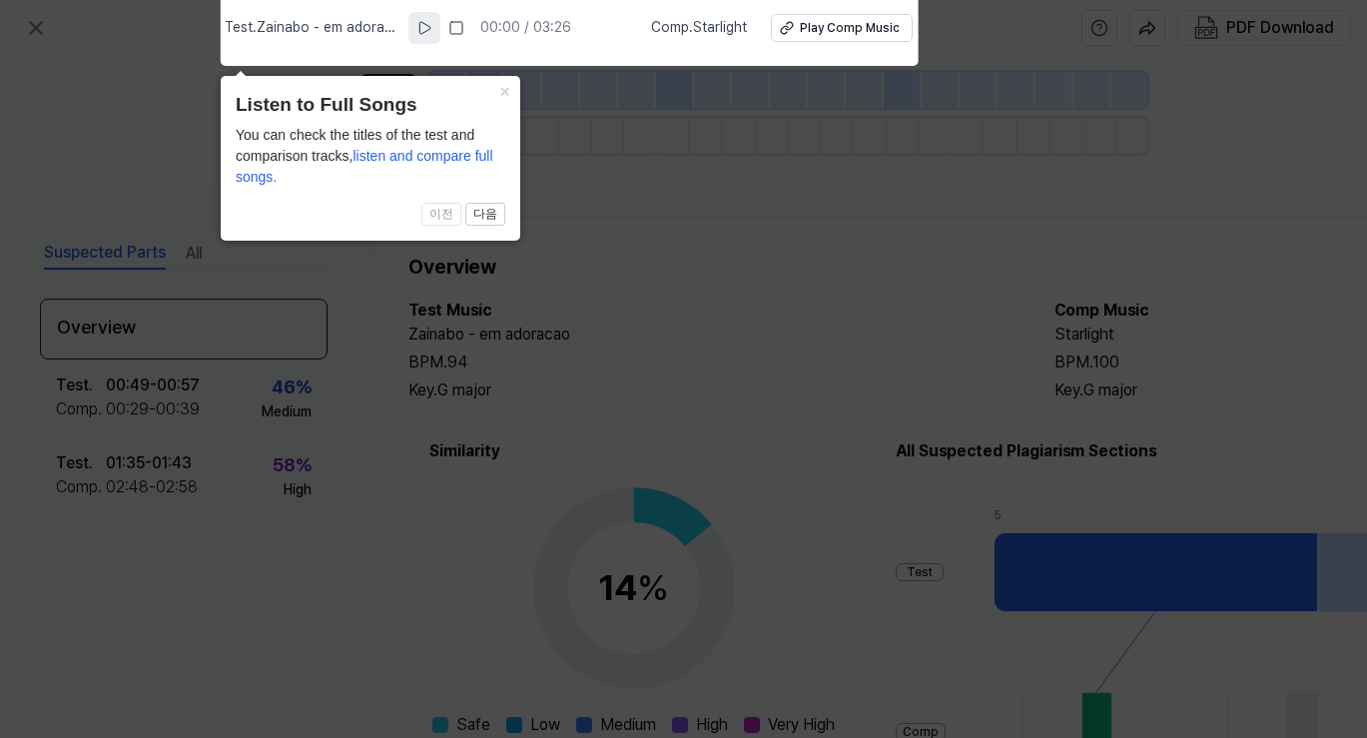
click at [432, 27] on icon at bounding box center [424, 28] width 16 height 16
click at [428, 27] on rect at bounding box center [426, 28] width 3 height 12
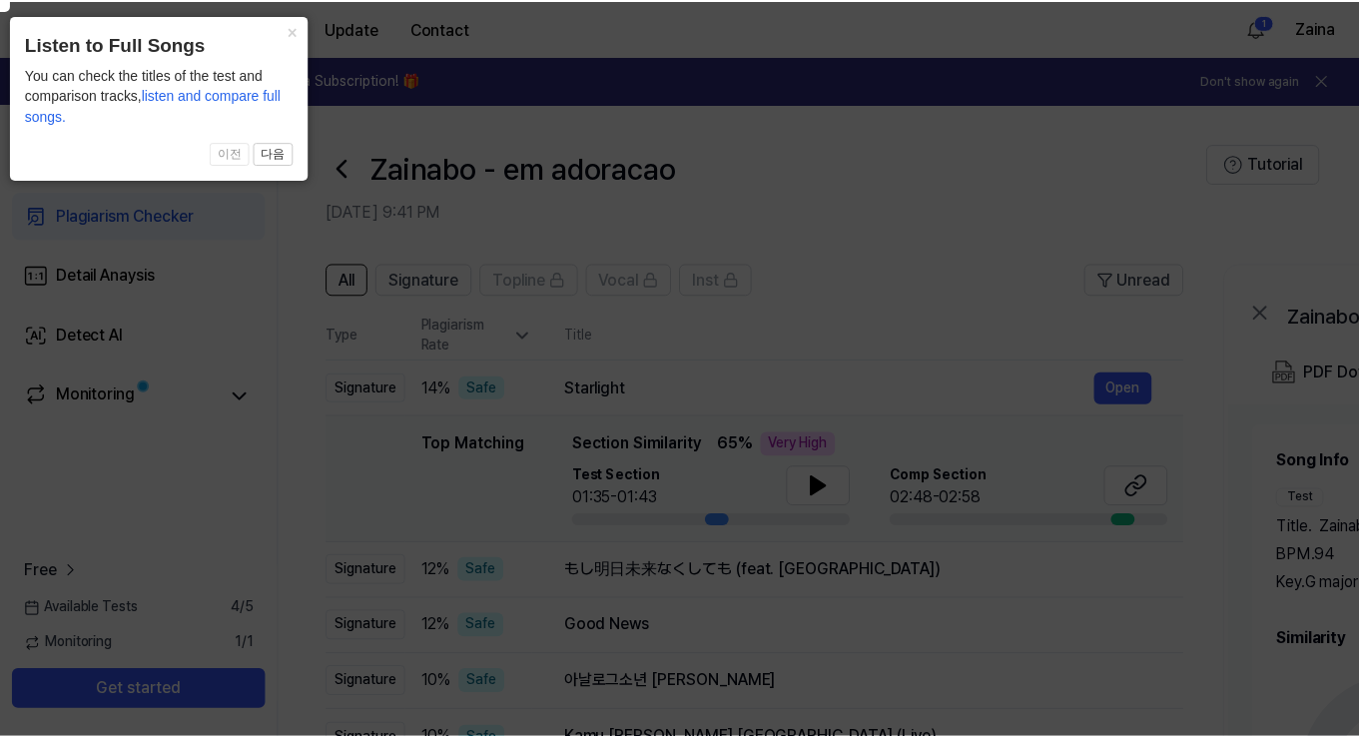
scroll to position [10, 0]
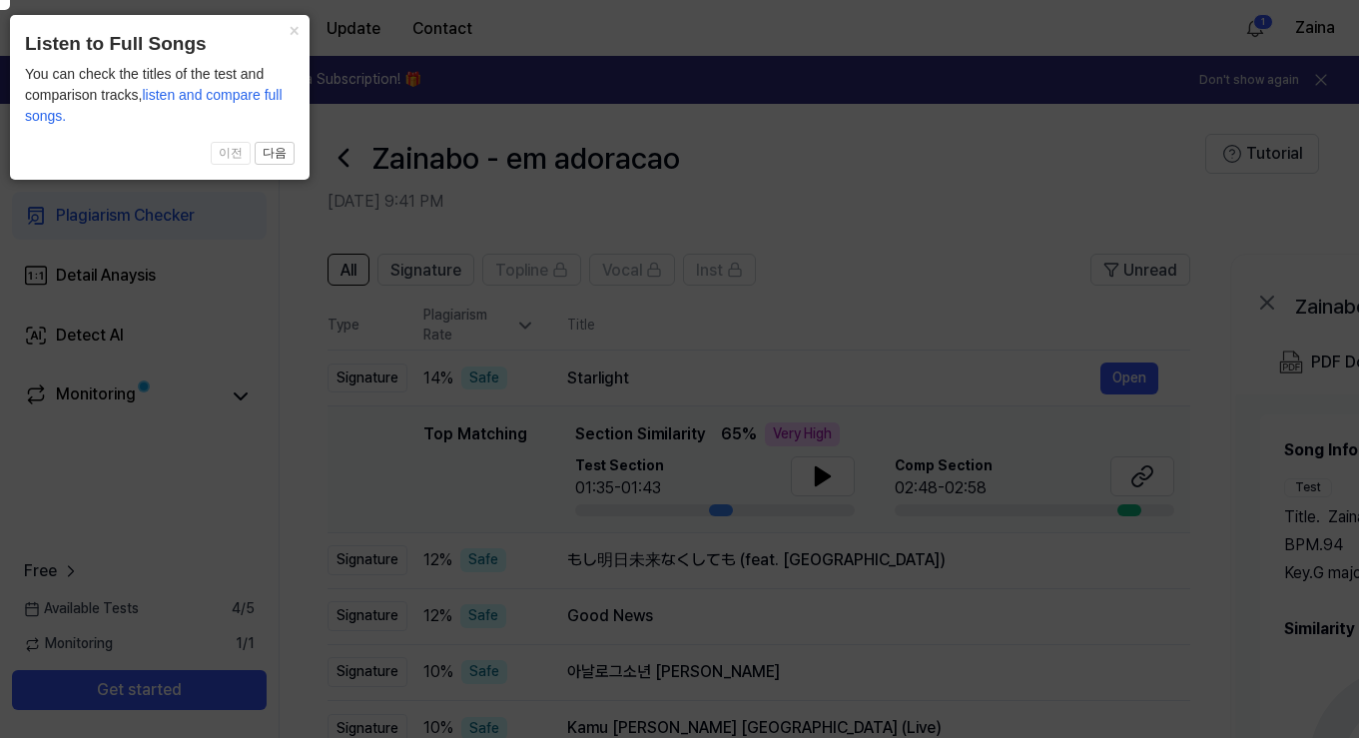
click at [936, 175] on icon at bounding box center [678, 364] width 1377 height 748
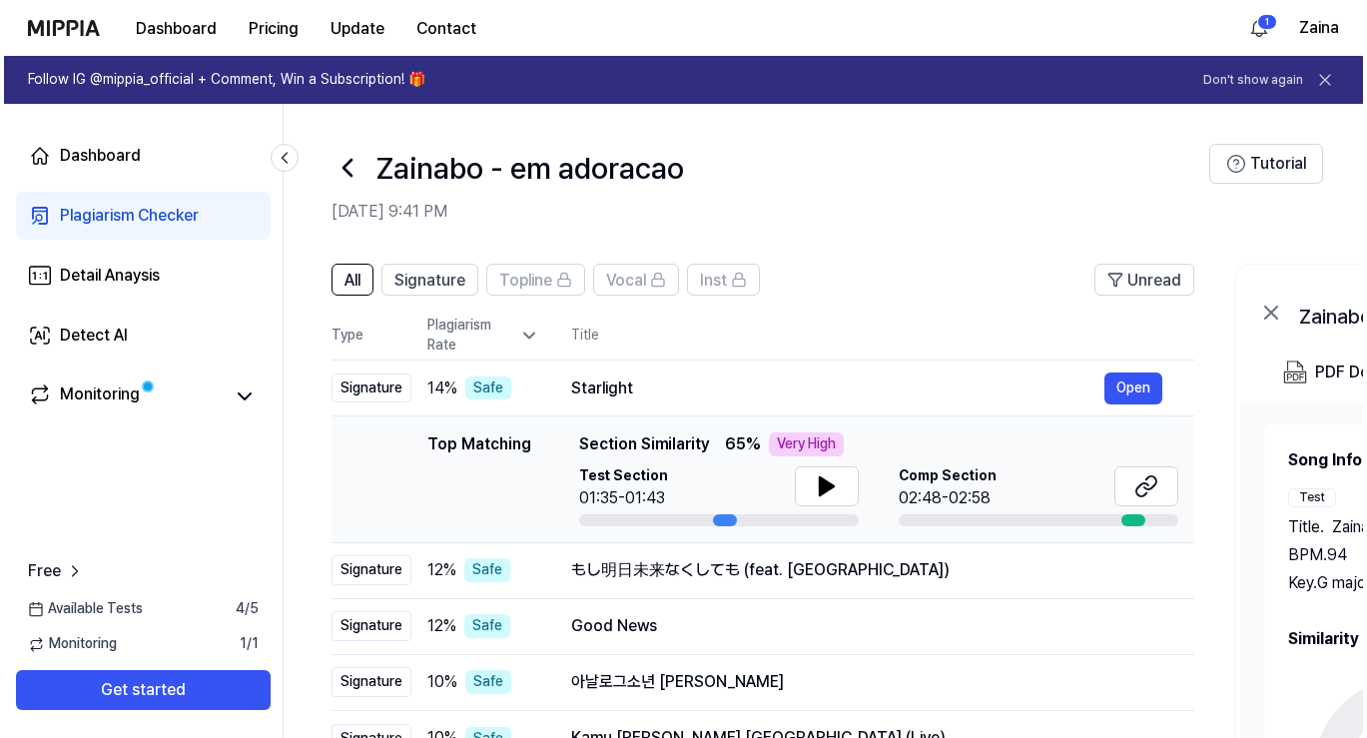
scroll to position [0, 0]
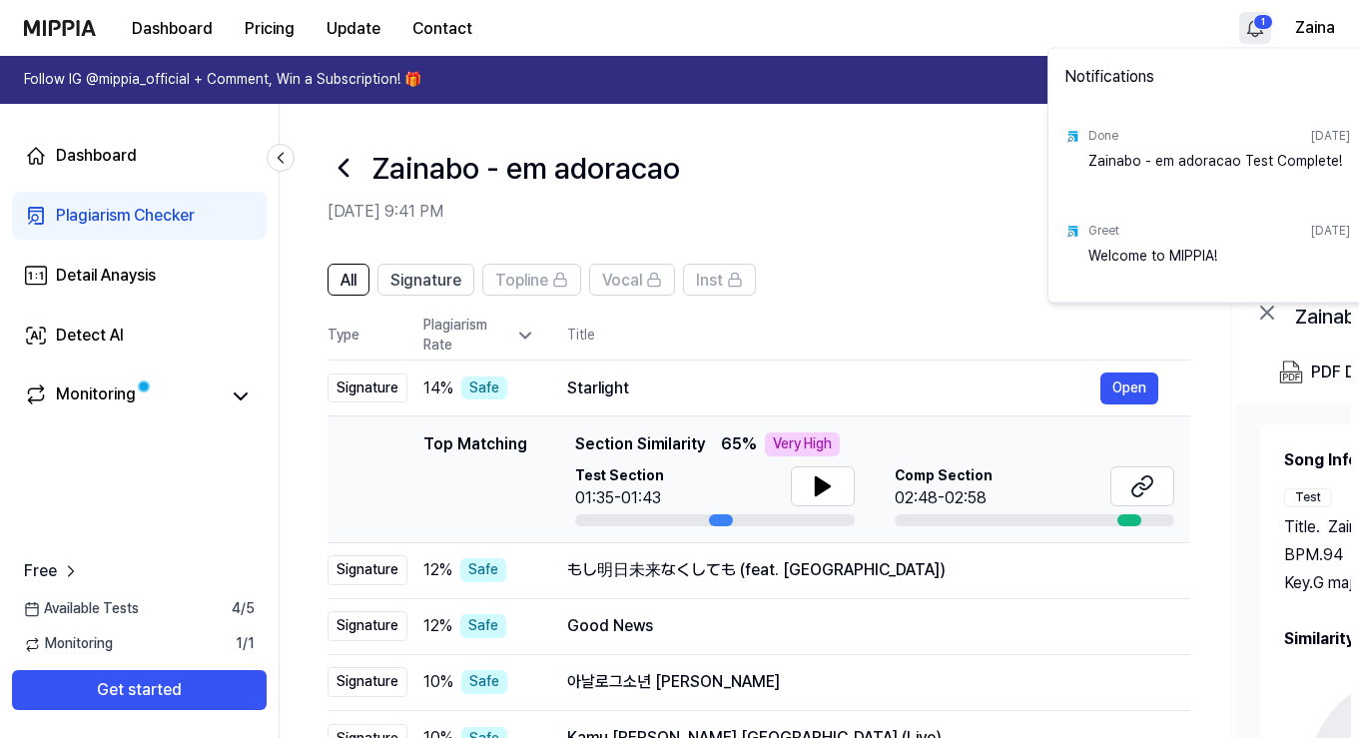
click at [1257, 22] on html "Dashboard Pricing Update Contact 1 [PERSON_NAME] Follow IG @mippia_official + C…" at bounding box center [679, 369] width 1359 height 738
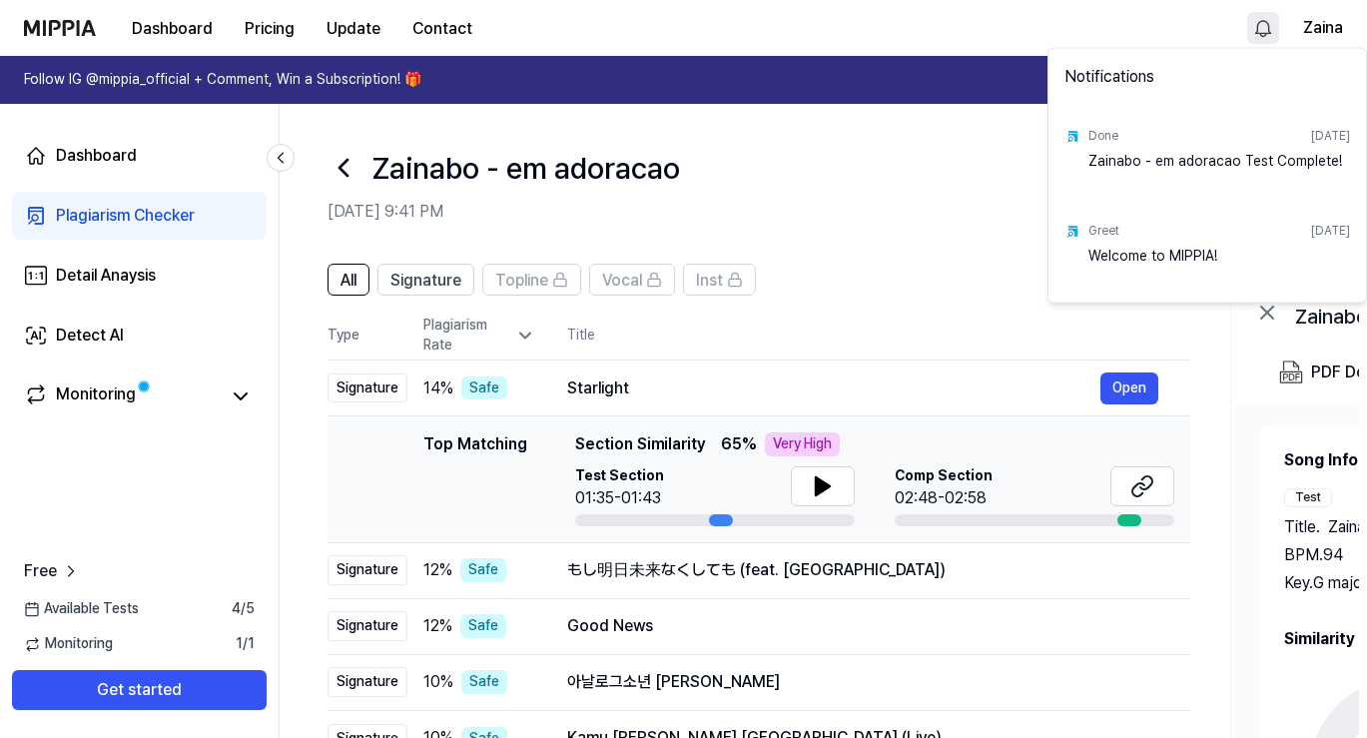
click at [1257, 22] on html "Dashboard Pricing Update Contact [PERSON_NAME] Follow IG @mippia_official + Com…" at bounding box center [683, 369] width 1367 height 738
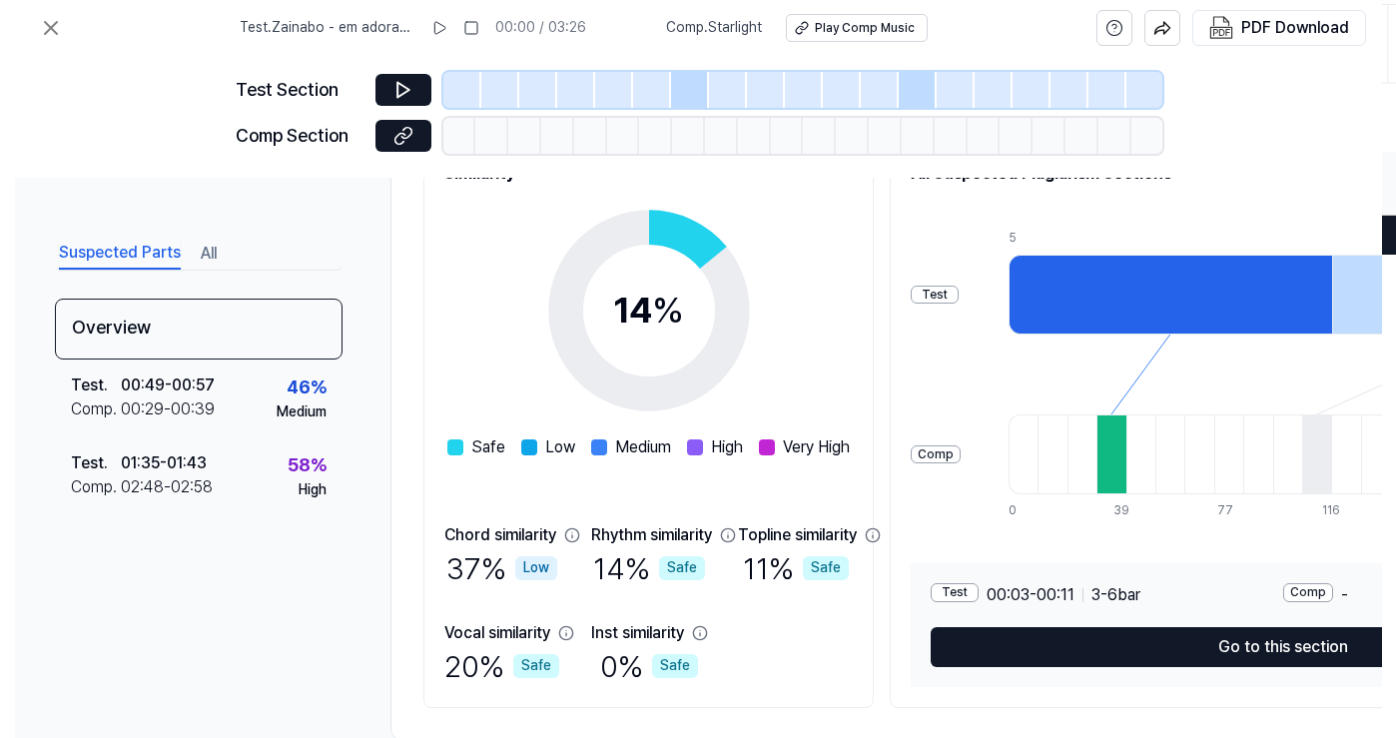
scroll to position [329, 0]
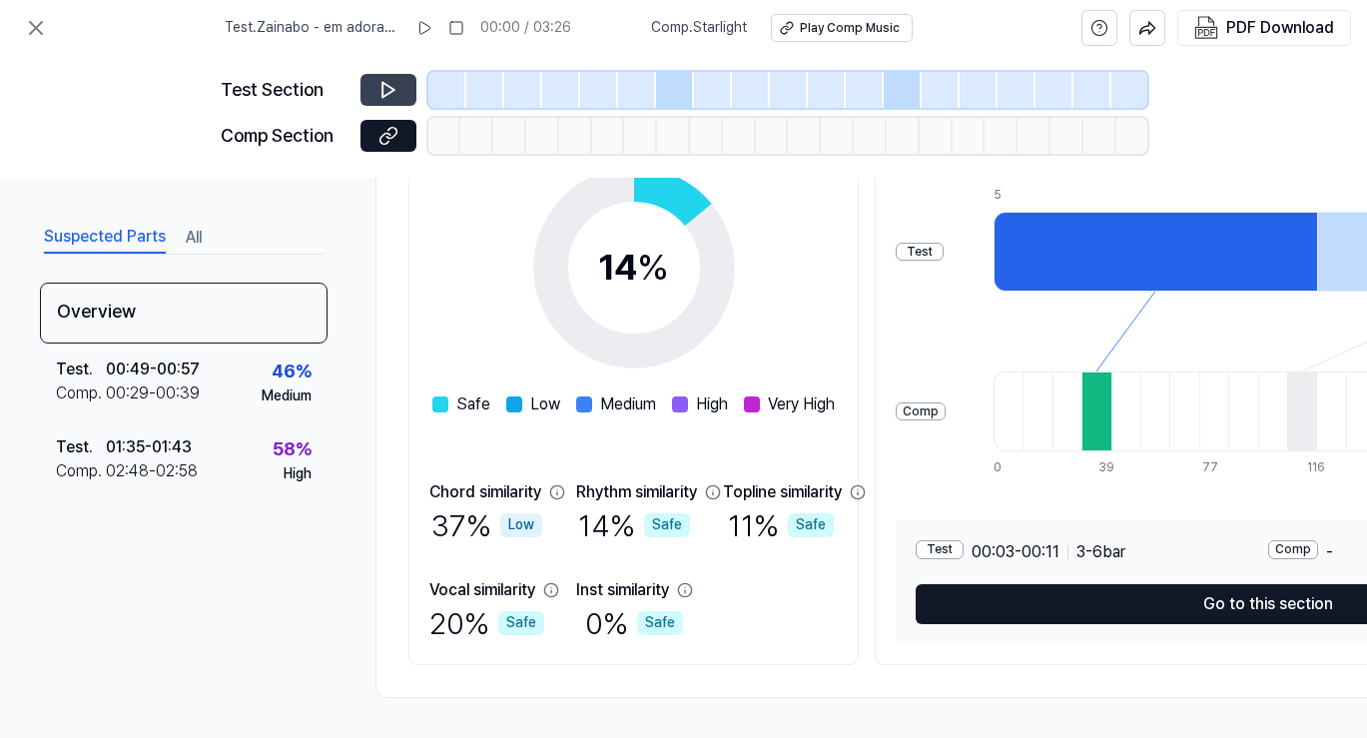
click at [385, 86] on icon at bounding box center [388, 90] width 20 height 20
click at [388, 90] on icon at bounding box center [388, 90] width 20 height 20
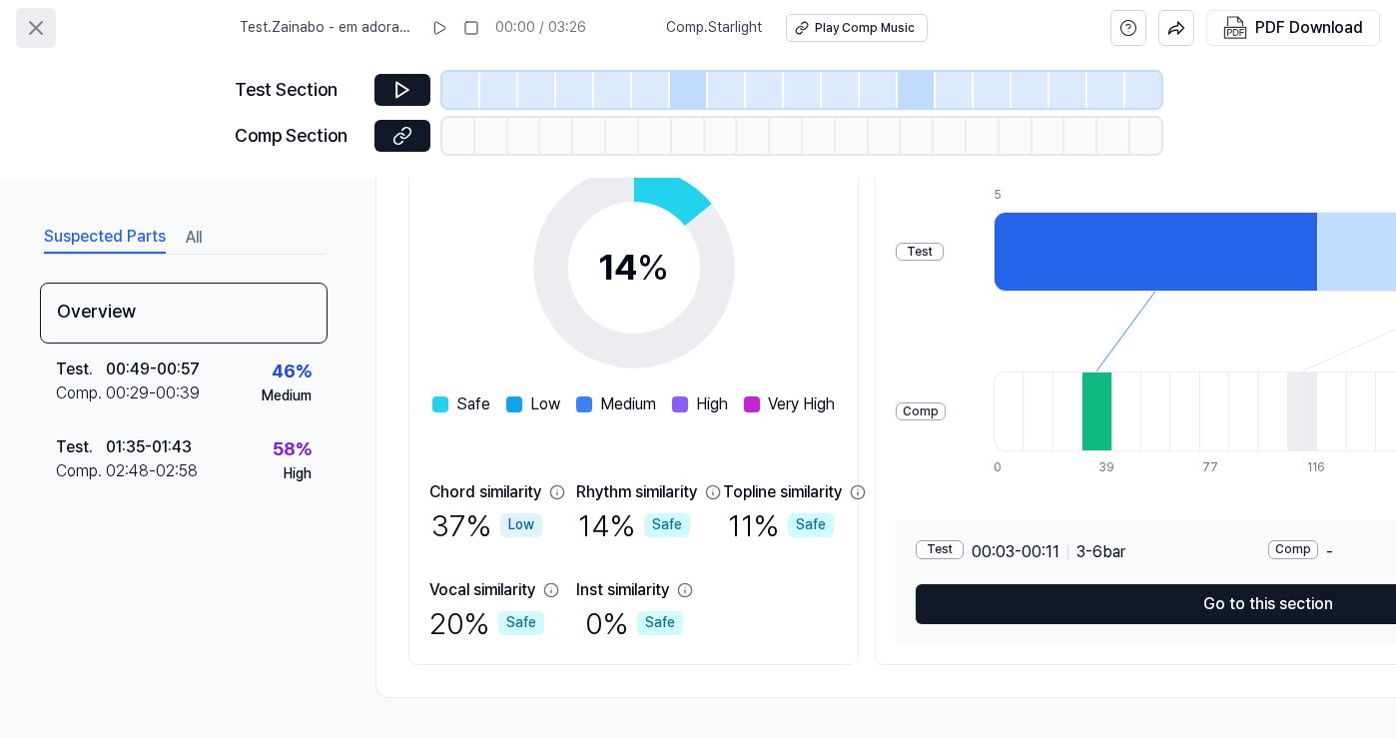
click at [44, 31] on icon at bounding box center [36, 28] width 24 height 24
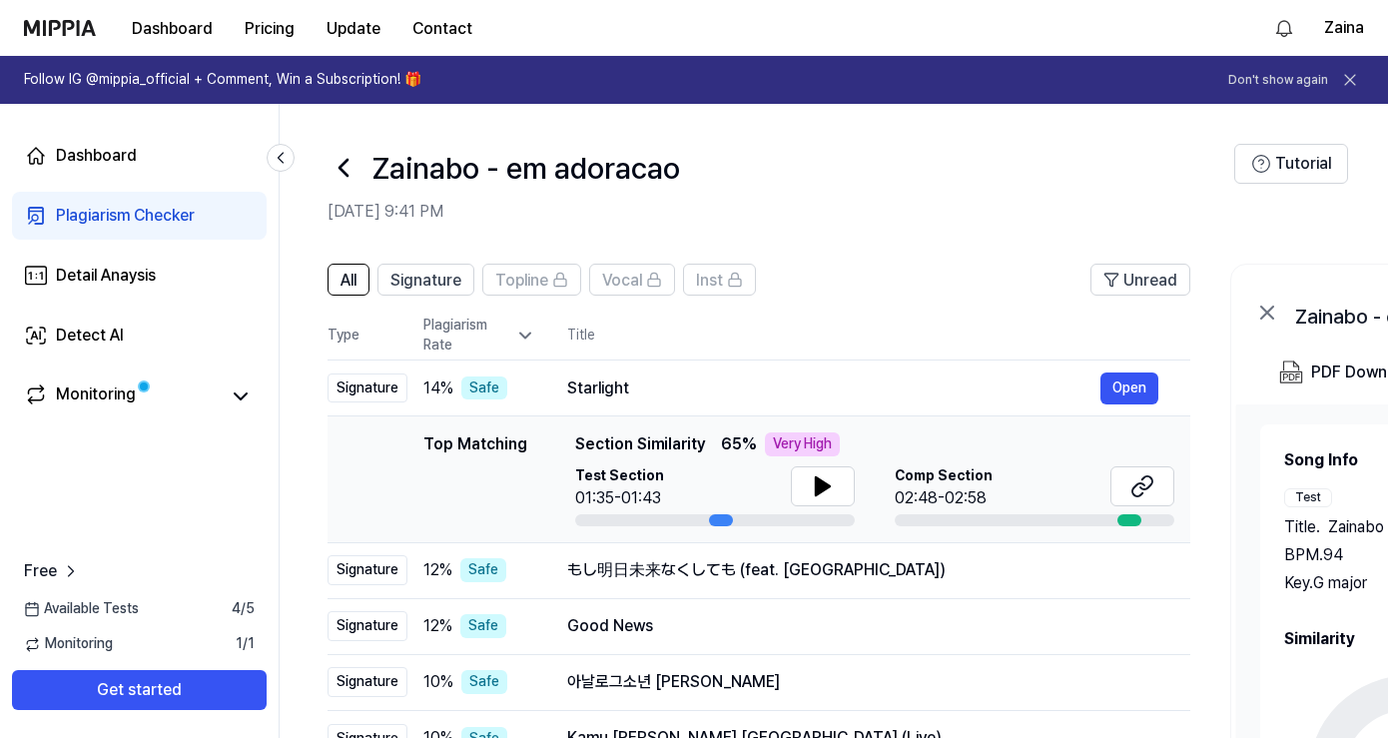
drag, startPoint x: 833, startPoint y: 731, endPoint x: 732, endPoint y: 525, distance: 229.1
click at [819, 737] on html "Dashboard Pricing Update Contact [PERSON_NAME] Follow IG @mippia_official + Com…" at bounding box center [694, 369] width 1388 height 738
click at [348, 165] on icon at bounding box center [344, 168] width 32 height 32
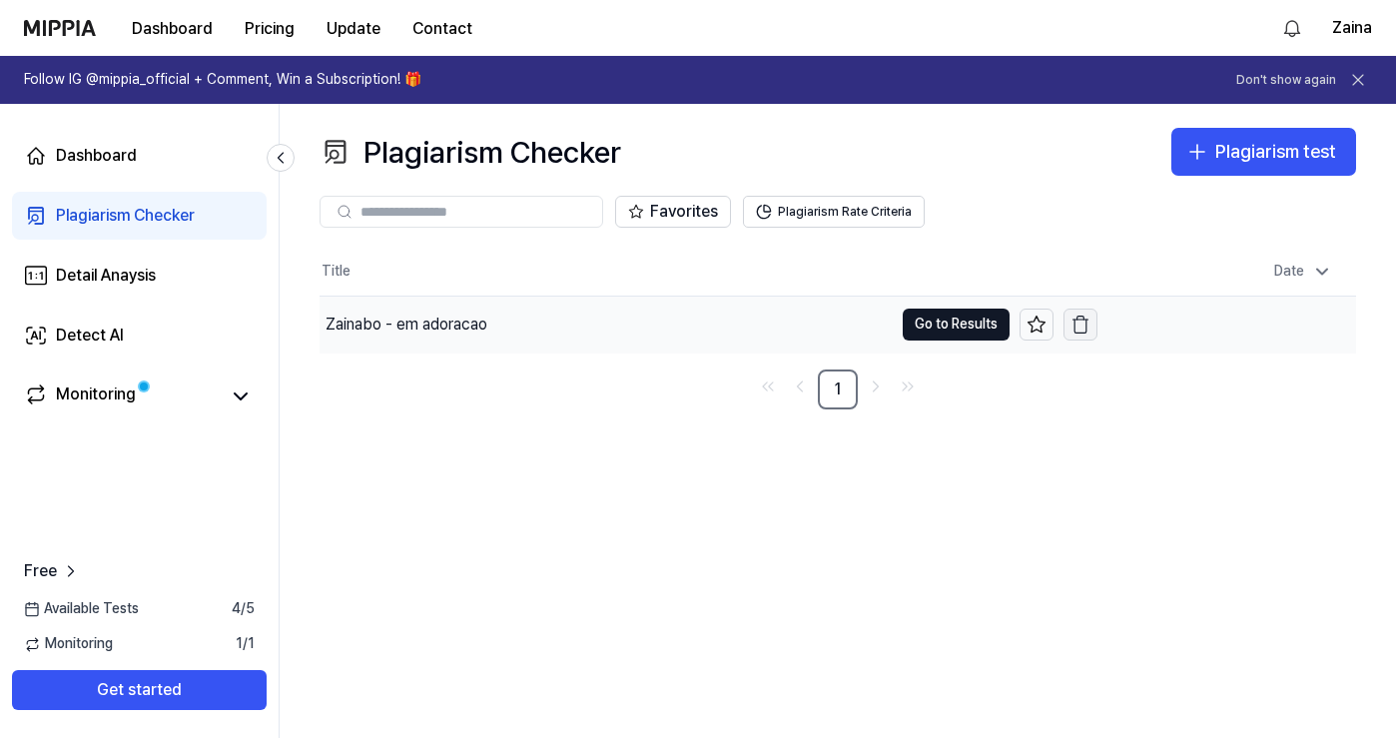
click at [1078, 322] on icon "button" at bounding box center [1081, 325] width 20 height 20
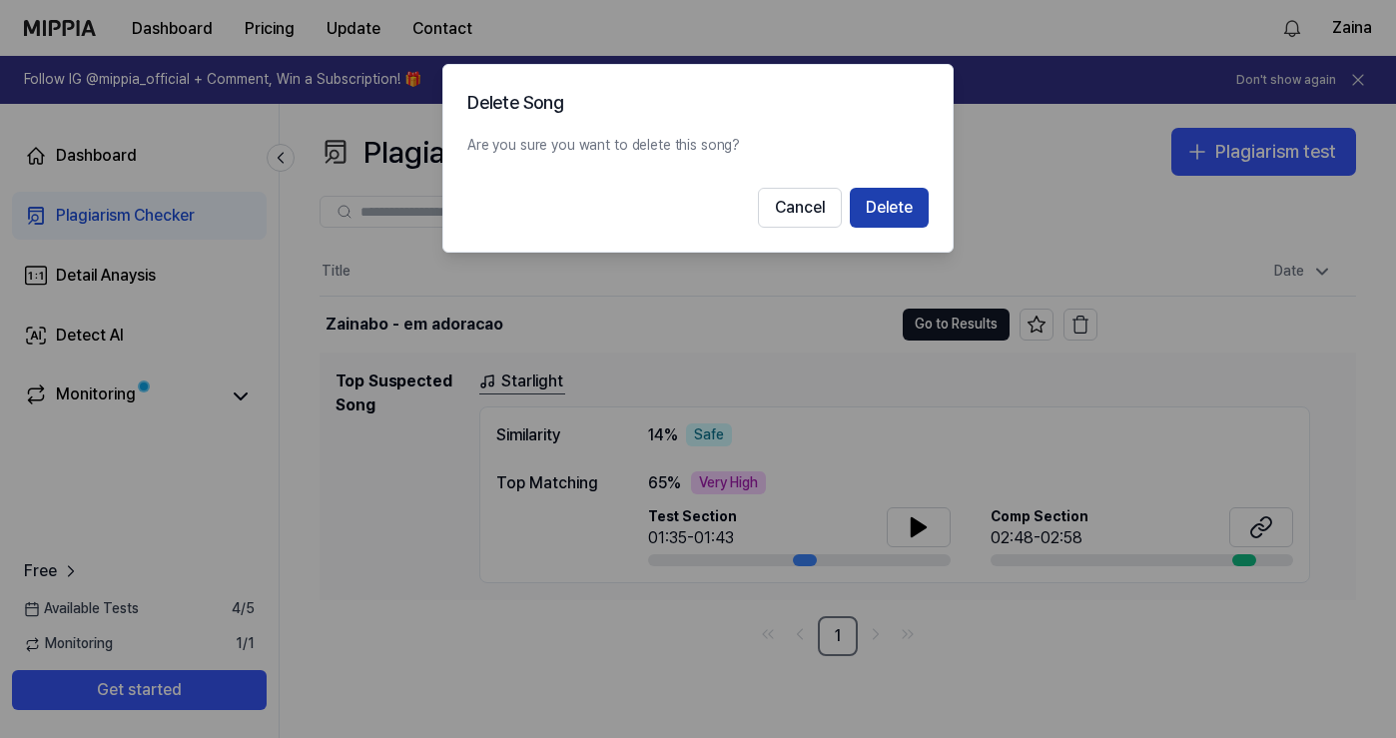
click at [905, 203] on button "Delete" at bounding box center [889, 208] width 79 height 40
